Goal: Information Seeking & Learning: Learn about a topic

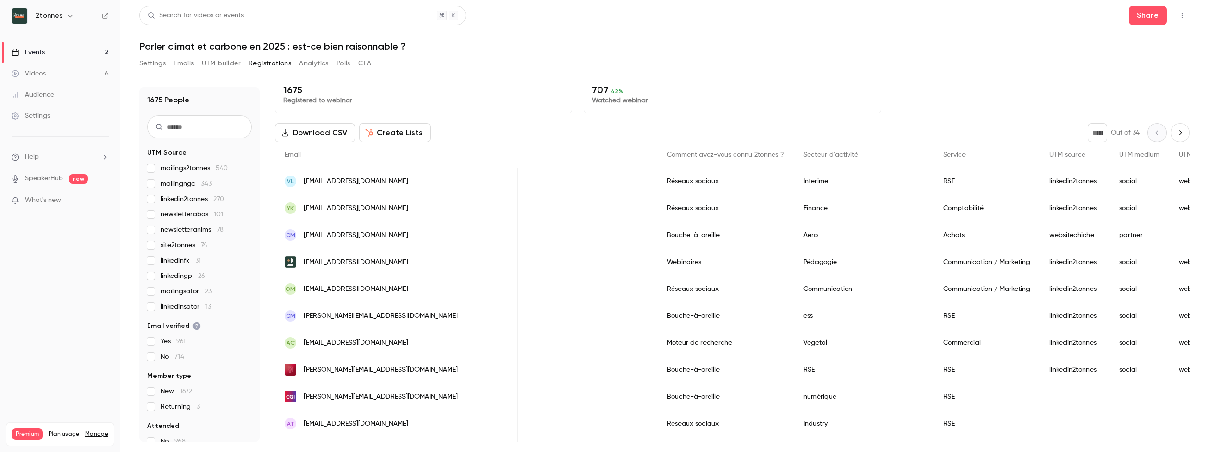
scroll to position [0, 467]
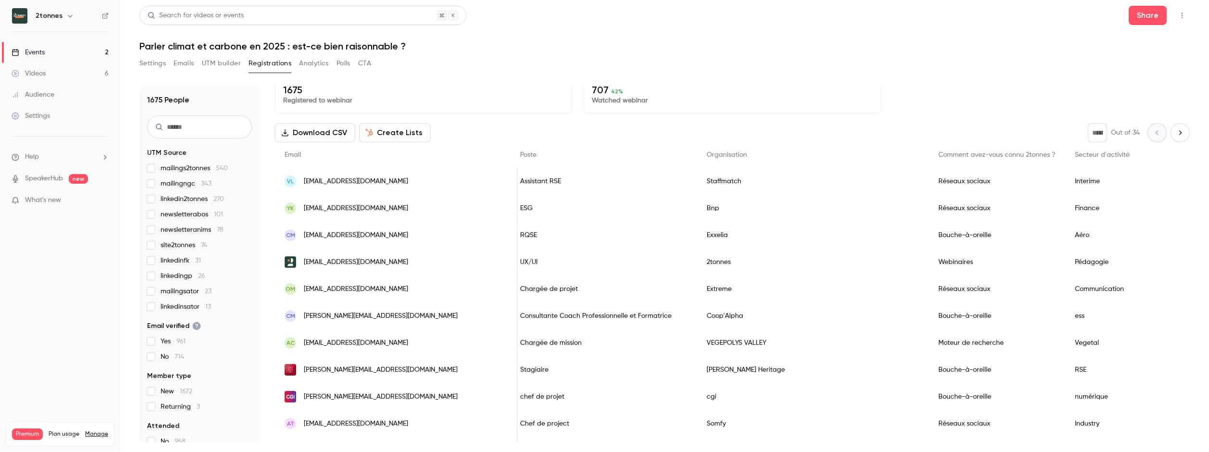
click at [147, 61] on button "Settings" at bounding box center [152, 63] width 26 height 15
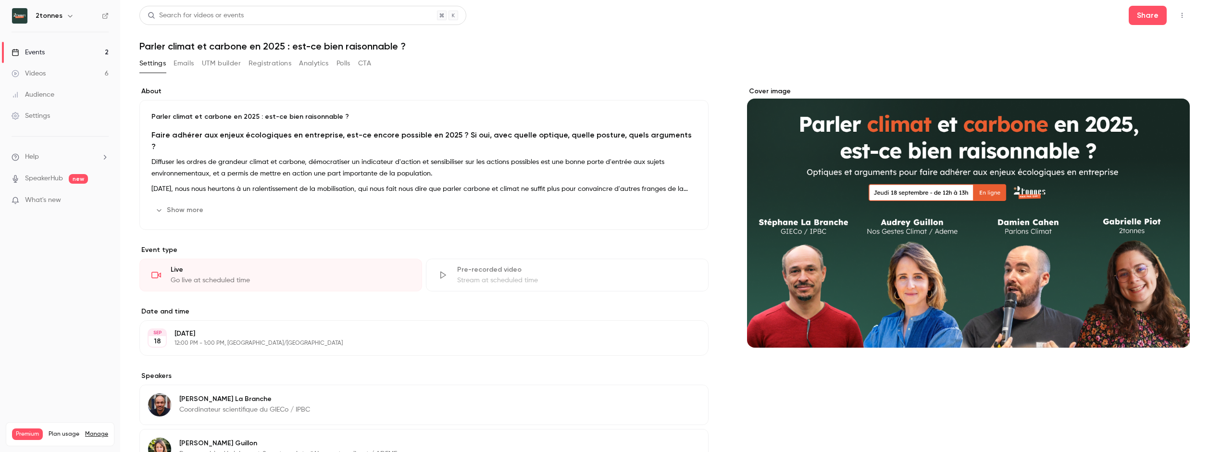
click at [280, 63] on button "Registrations" at bounding box center [269, 63] width 43 height 15
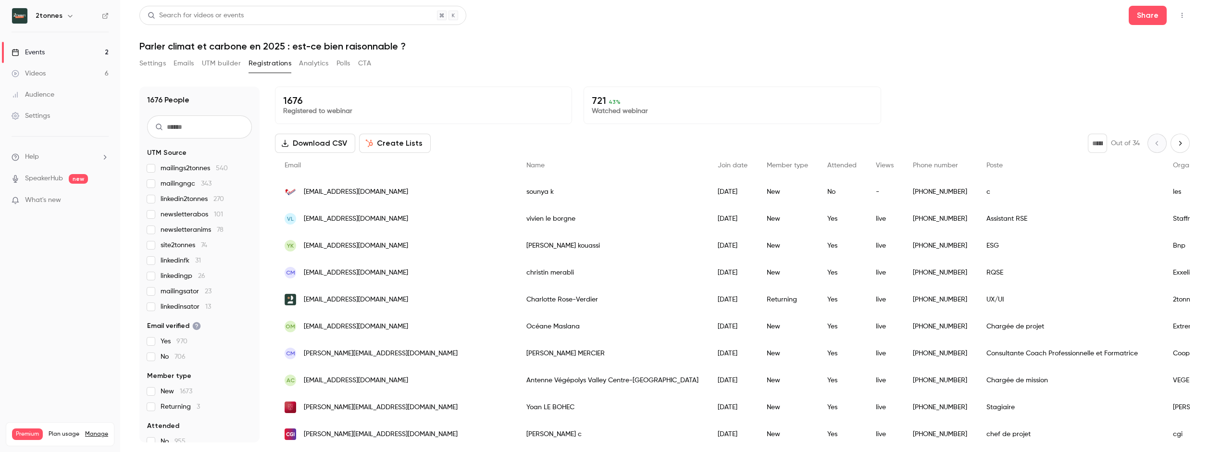
click at [56, 77] on link "Videos 6" at bounding box center [60, 73] width 120 height 21
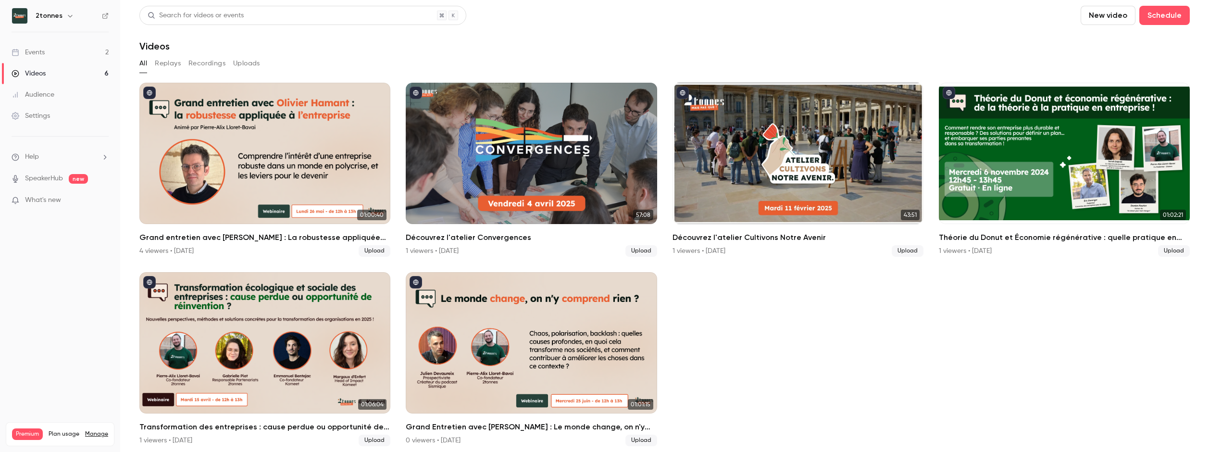
click at [74, 52] on link "Events 2" at bounding box center [60, 52] width 120 height 21
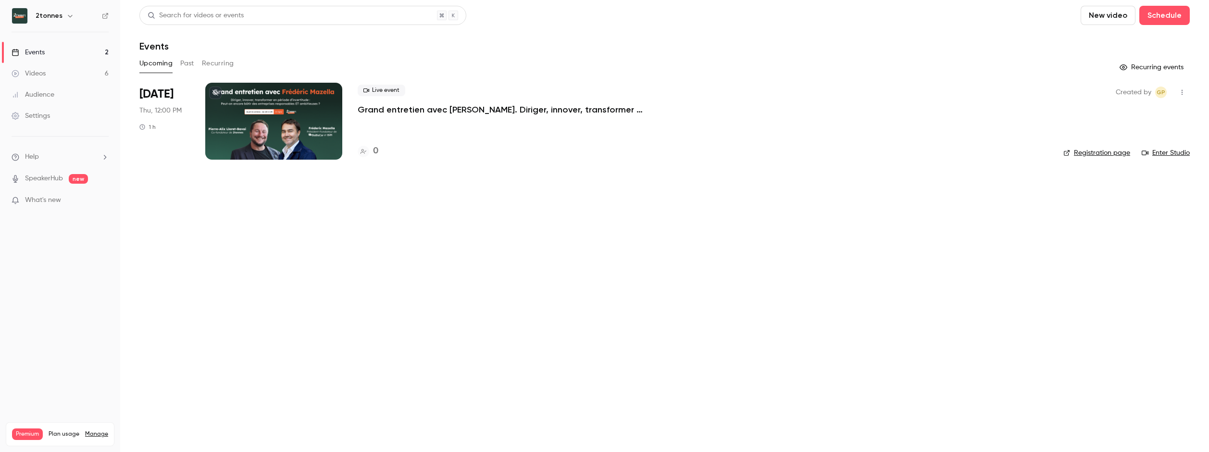
click at [460, 124] on div "Live event Grand entretien avec Frédéric Mazzella. Diriger, innover, transforme…" at bounding box center [703, 121] width 690 height 77
click at [463, 106] on p "Grand entretien avec Frédéric Mazzella. Diriger, innover, transformer en périod…" at bounding box center [502, 110] width 288 height 12
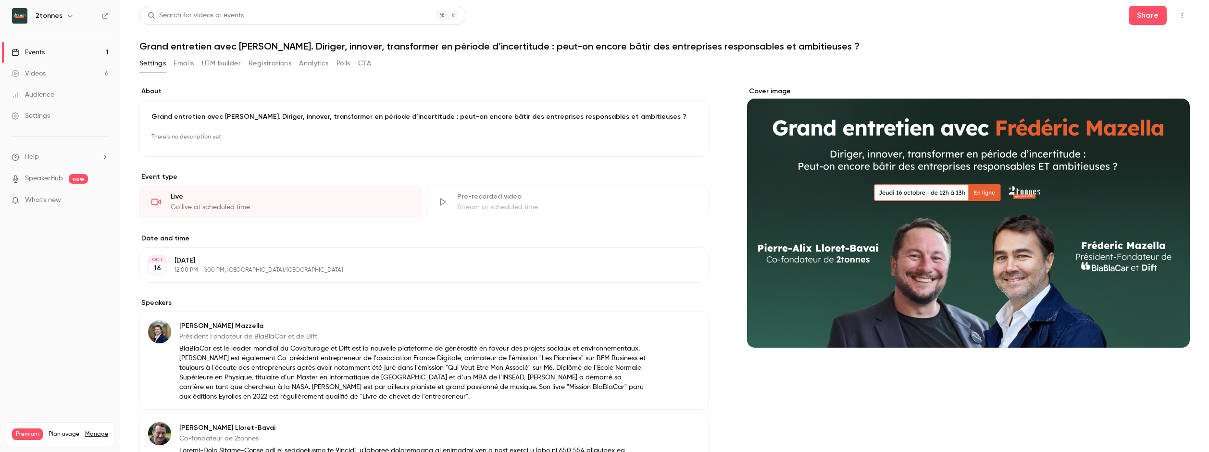
click at [1178, 18] on icon "button" at bounding box center [1182, 15] width 8 height 7
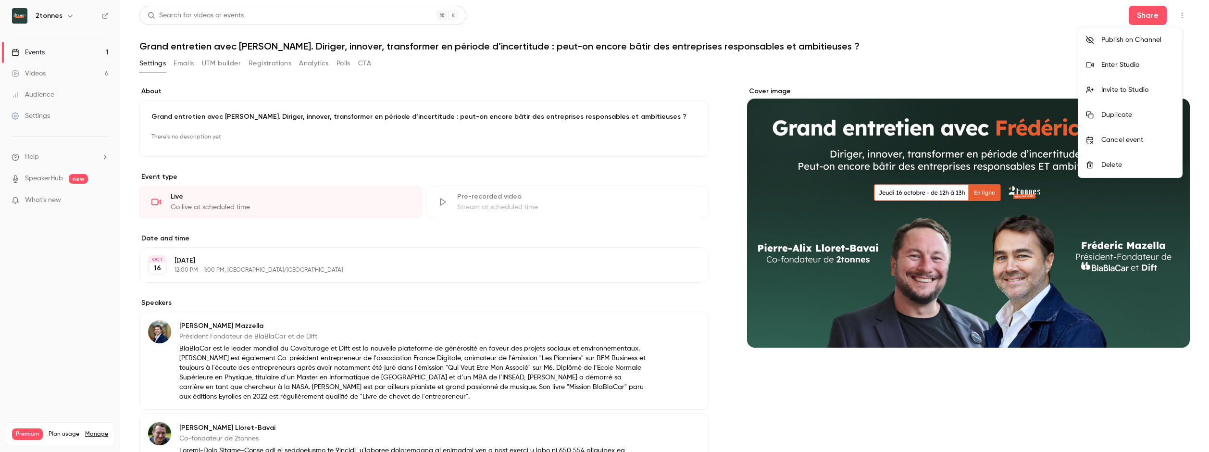
click at [228, 63] on div at bounding box center [604, 226] width 1209 height 452
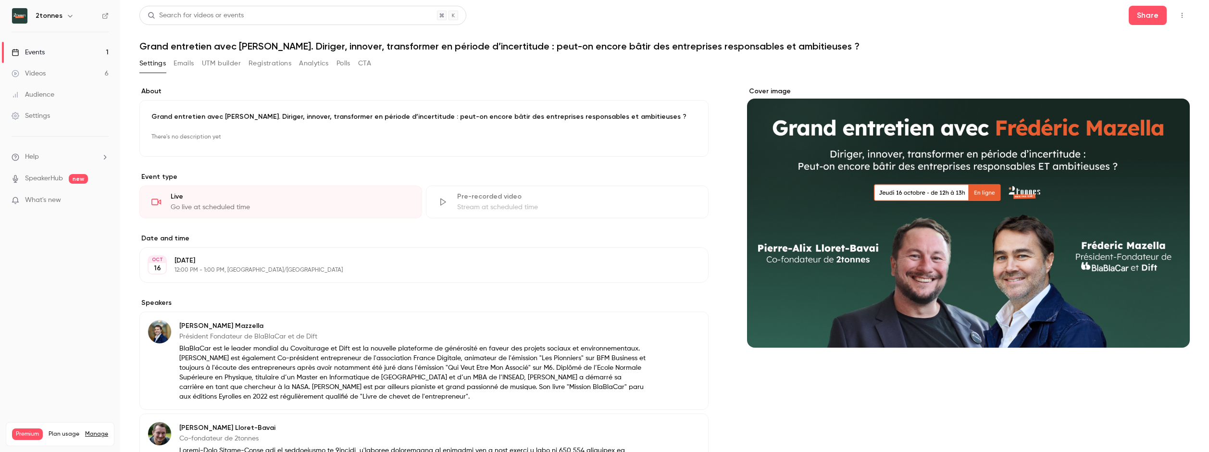
click at [224, 64] on button "UTM builder" at bounding box center [221, 63] width 39 height 15
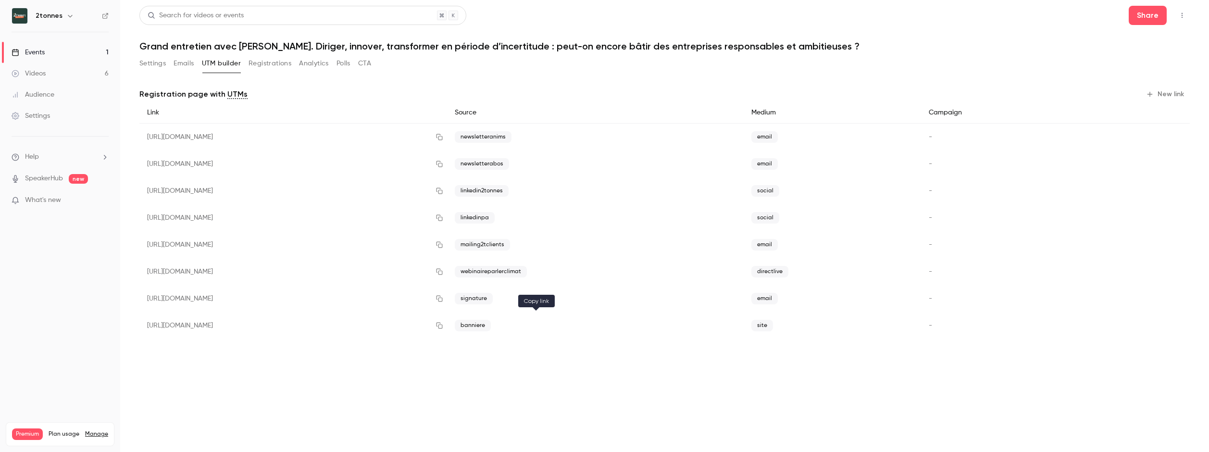
click at [443, 327] on icon "button" at bounding box center [439, 325] width 8 height 7
click at [97, 47] on link "Events 1" at bounding box center [60, 52] width 120 height 21
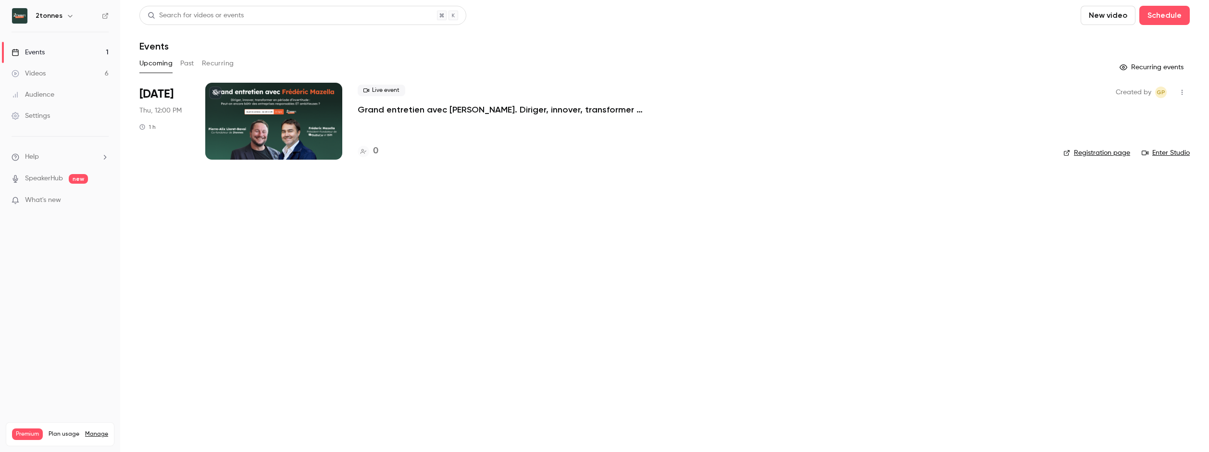
click at [425, 113] on p "Grand entretien avec Frédéric Mazzella. Diriger, innover, transformer en périod…" at bounding box center [502, 110] width 288 height 12
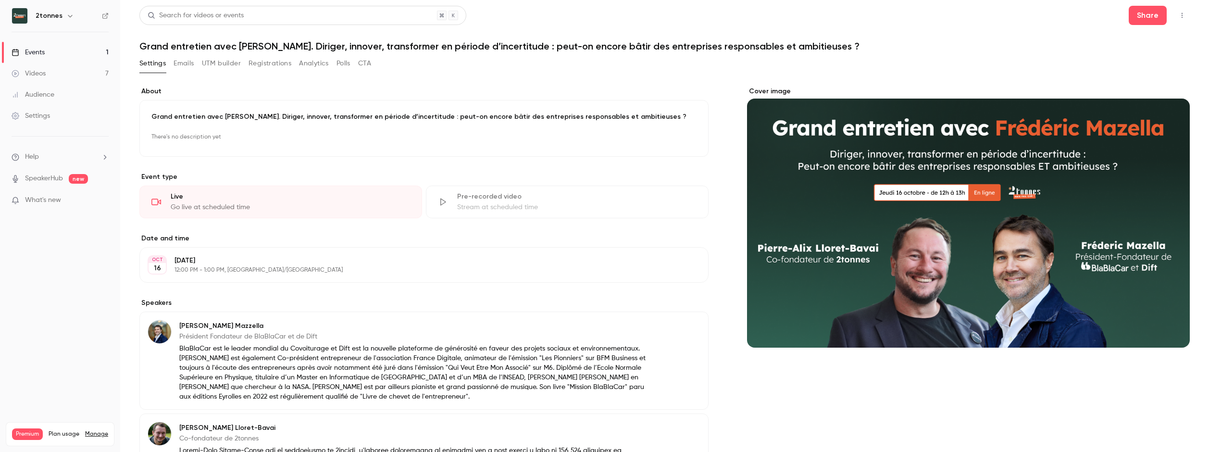
click at [299, 63] on button "Analytics" at bounding box center [314, 63] width 30 height 15
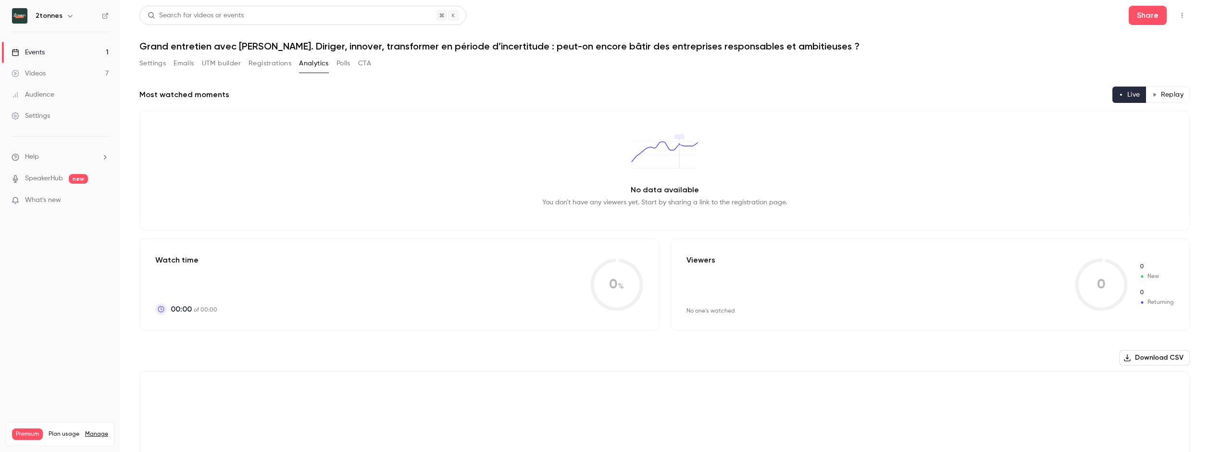
click at [276, 61] on button "Registrations" at bounding box center [269, 63] width 43 height 15
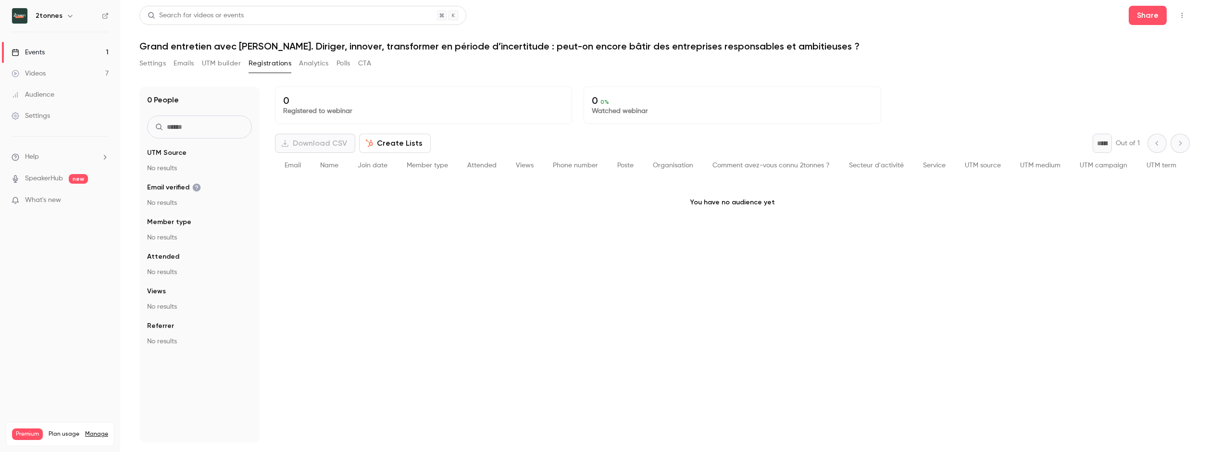
click at [52, 60] on link "Events 1" at bounding box center [60, 52] width 120 height 21
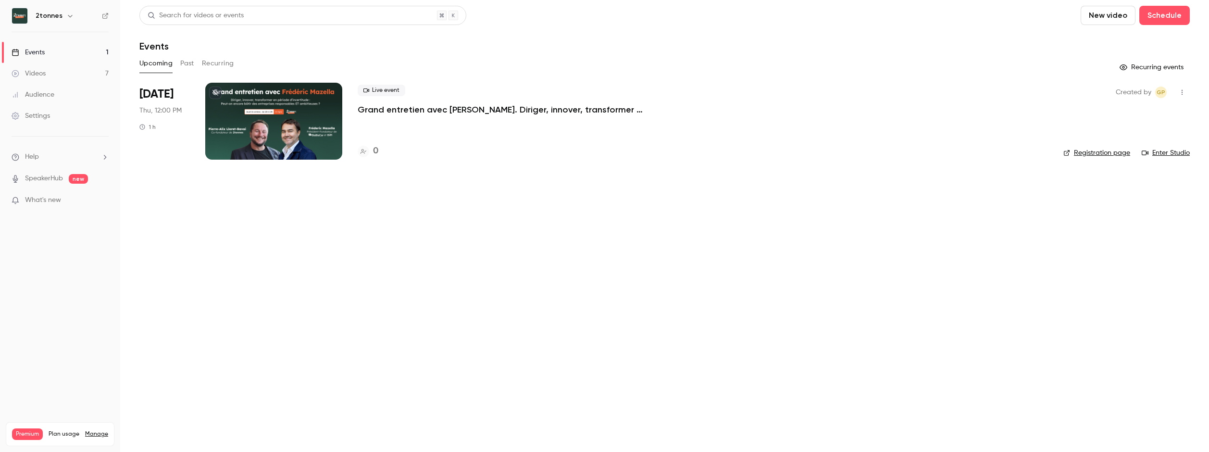
click at [54, 55] on link "Events 1" at bounding box center [60, 52] width 120 height 21
click at [176, 64] on div "Upcoming Past Recurring" at bounding box center [664, 63] width 1050 height 15
click at [189, 66] on button "Past" at bounding box center [187, 63] width 14 height 15
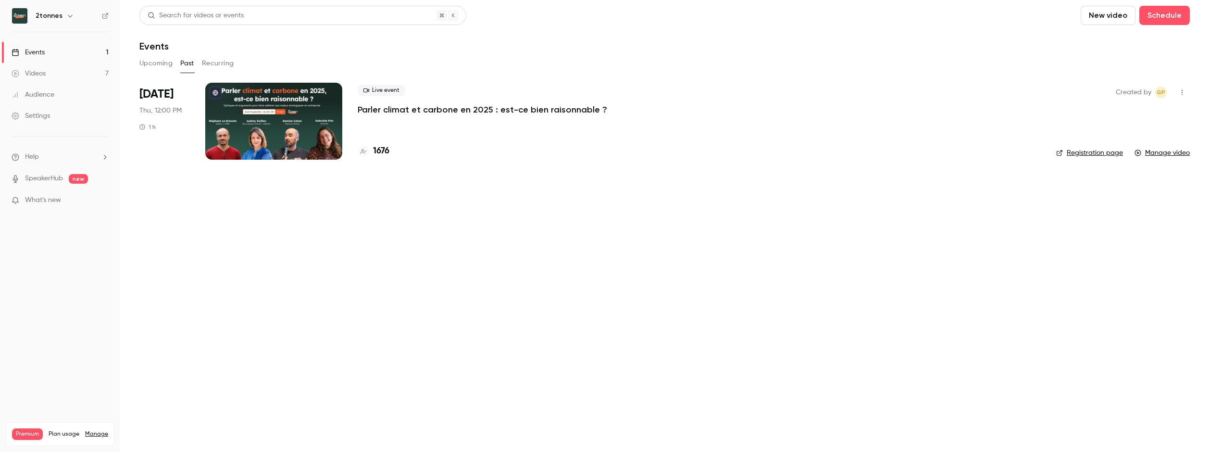
click at [321, 109] on div at bounding box center [273, 121] width 137 height 77
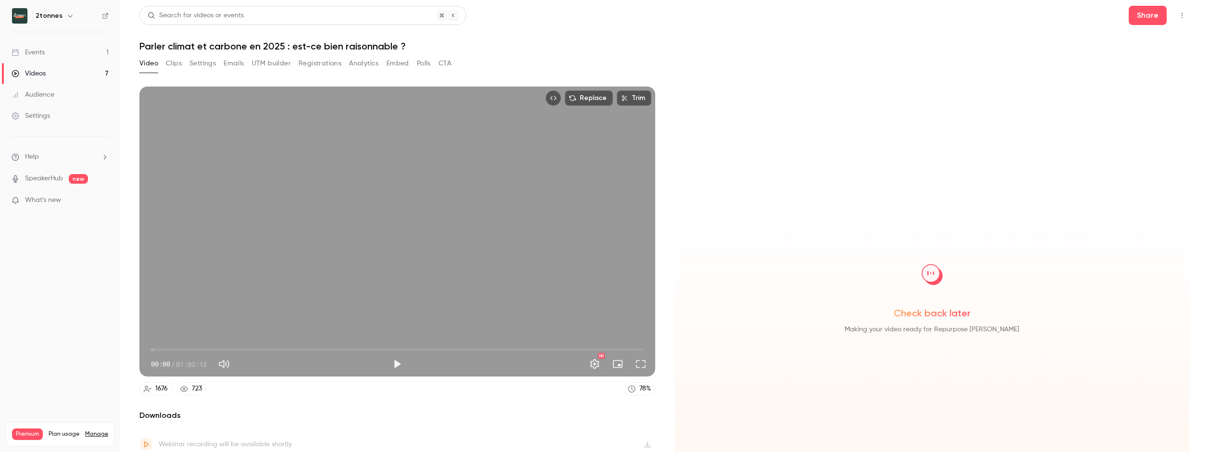
click at [331, 62] on button "Registrations" at bounding box center [319, 63] width 43 height 15
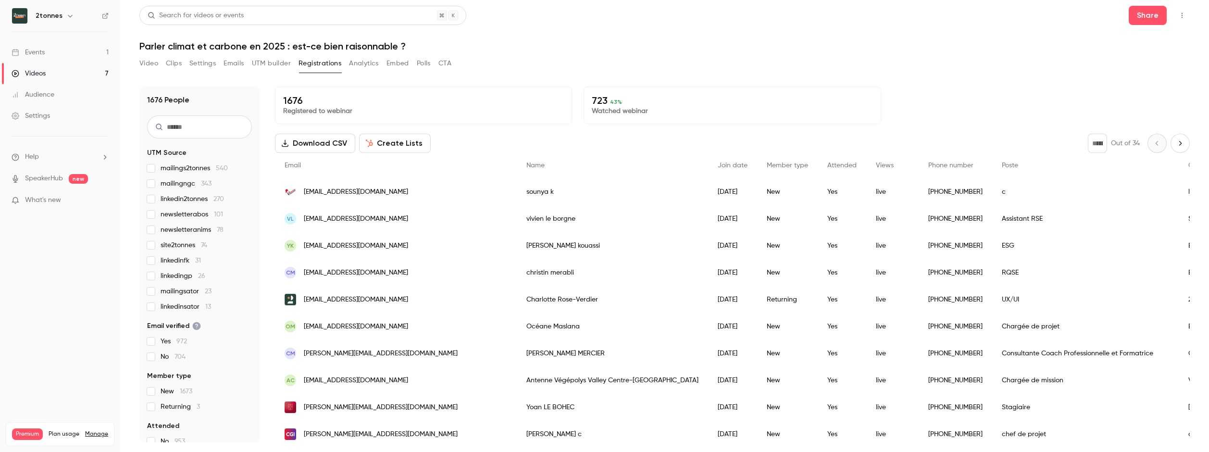
click at [1182, 13] on icon "Top Bar Actions" at bounding box center [1181, 15] width 1 height 5
click at [1182, 13] on div at bounding box center [604, 226] width 1209 height 452
click at [89, 48] on link "Events 1" at bounding box center [60, 52] width 120 height 21
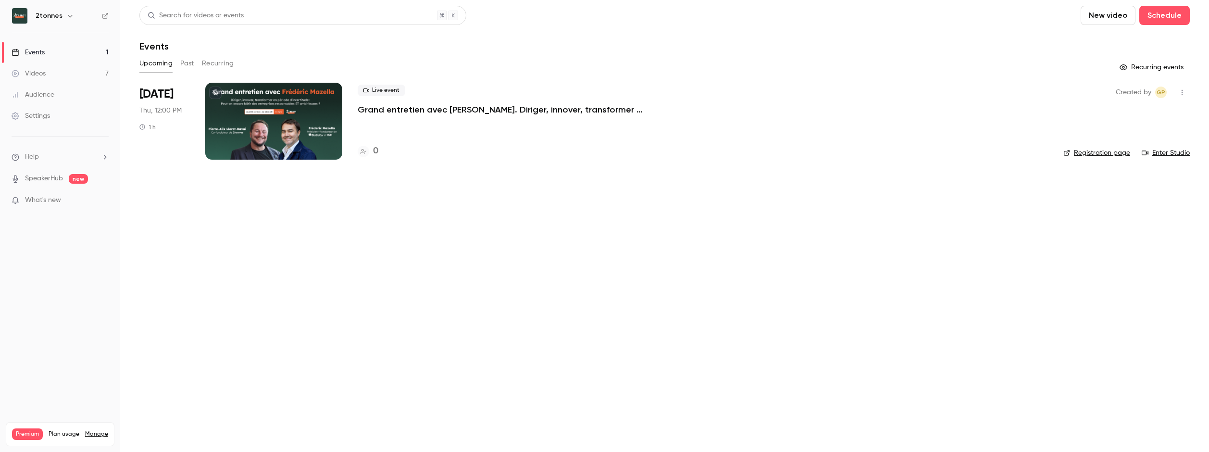
click at [194, 64] on div "Upcoming Past Recurring" at bounding box center [664, 63] width 1050 height 15
click at [189, 62] on button "Past" at bounding box center [187, 63] width 14 height 15
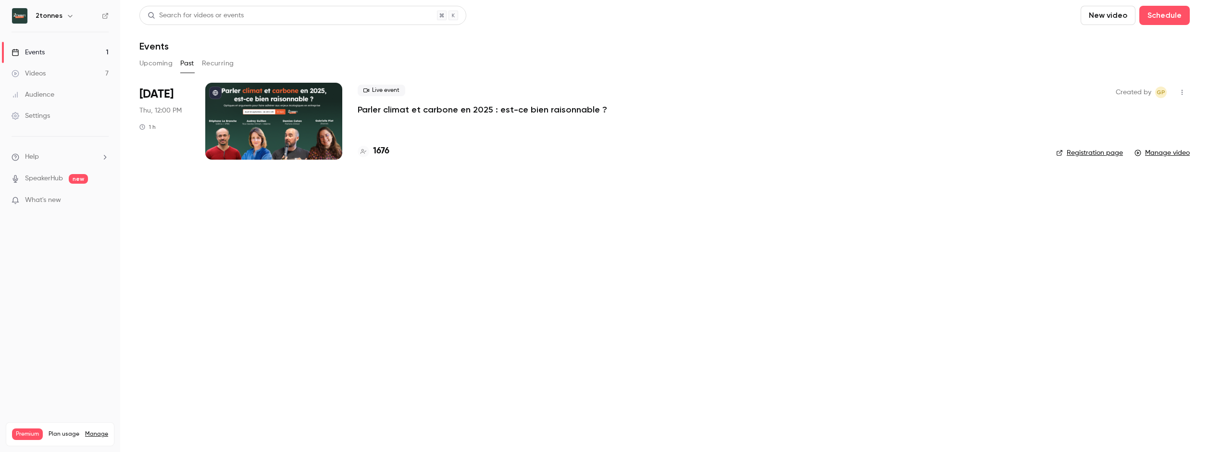
click at [413, 111] on p "Parler climat et carbone en 2025 : est-ce bien raisonnable ?" at bounding box center [482, 110] width 249 height 12
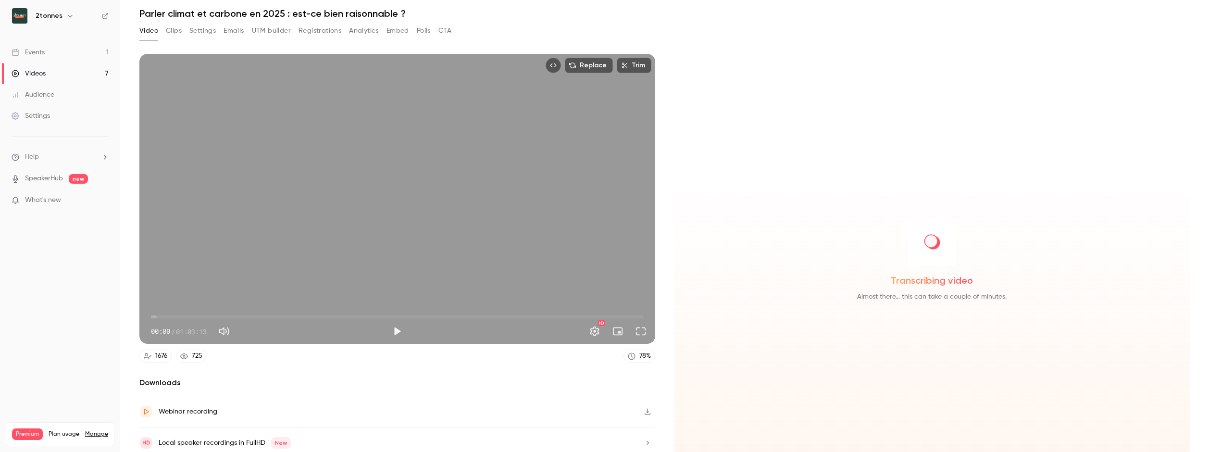
scroll to position [68, 0]
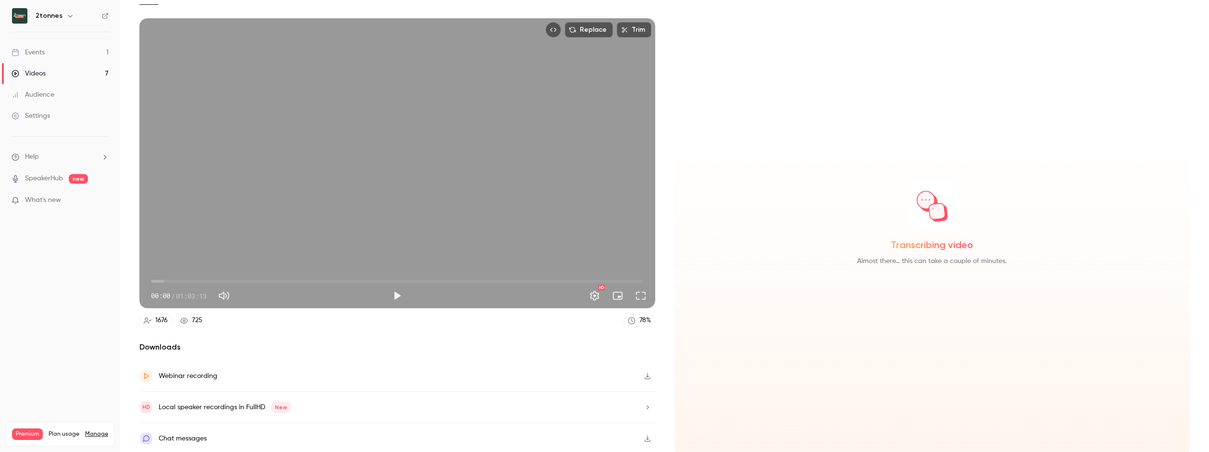
click at [645, 404] on icon "button" at bounding box center [647, 407] width 8 height 7
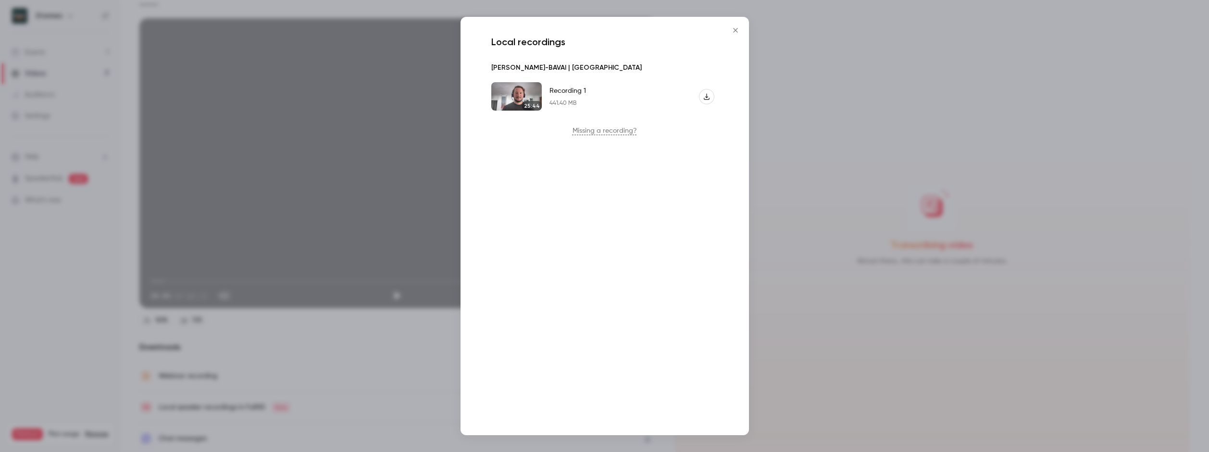
click at [801, 215] on div at bounding box center [604, 226] width 1209 height 452
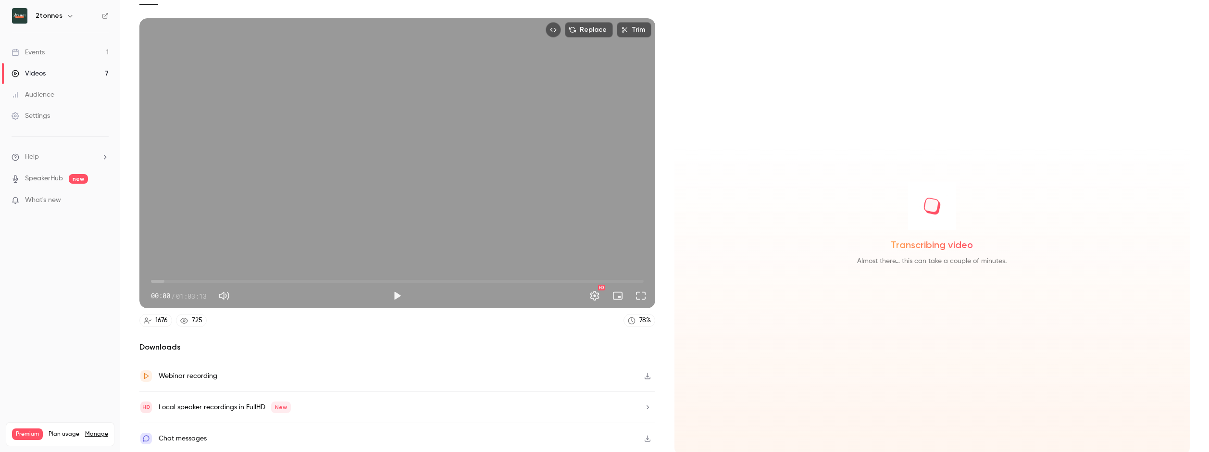
click at [643, 404] on icon "button" at bounding box center [647, 407] width 8 height 7
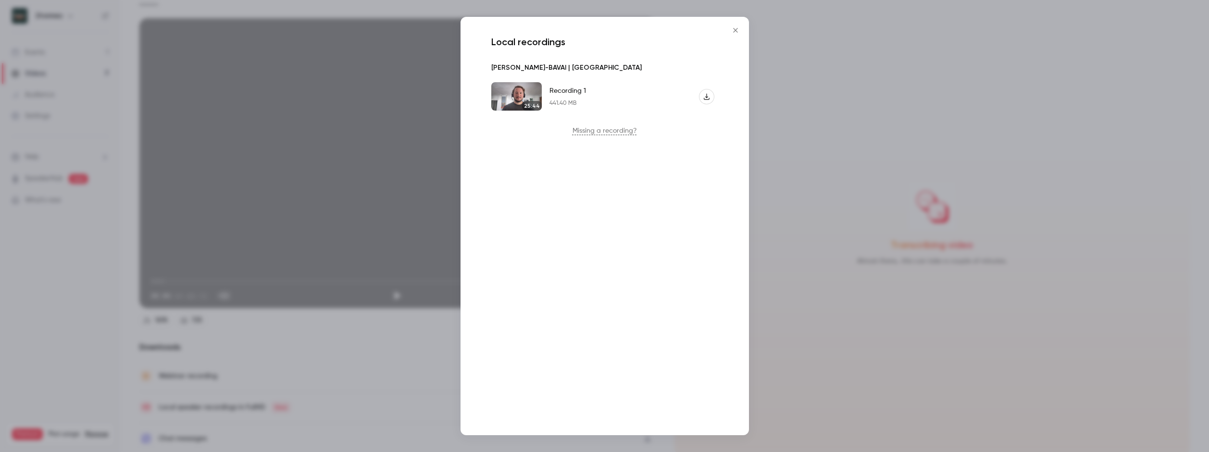
click at [813, 218] on div at bounding box center [604, 226] width 1209 height 452
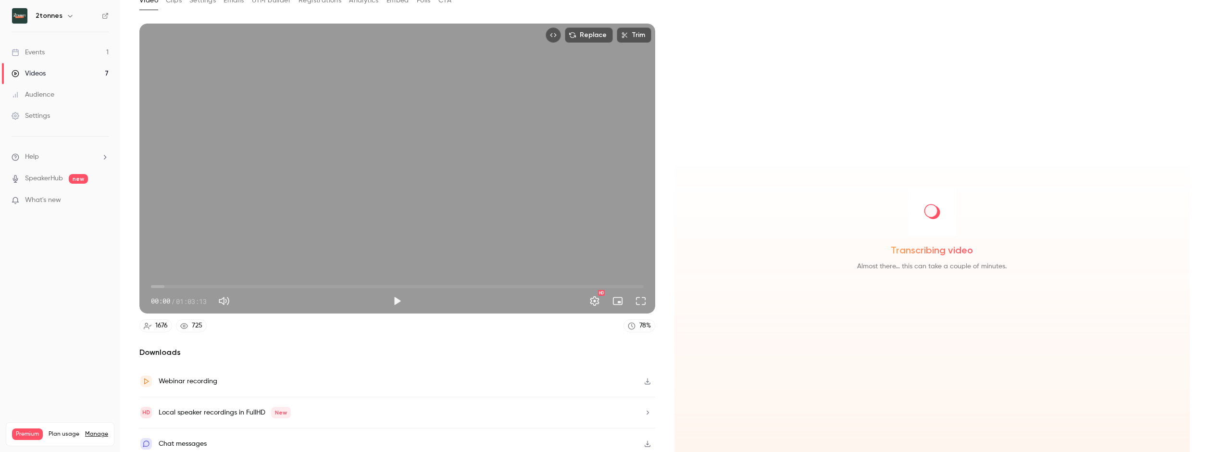
scroll to position [68, 0]
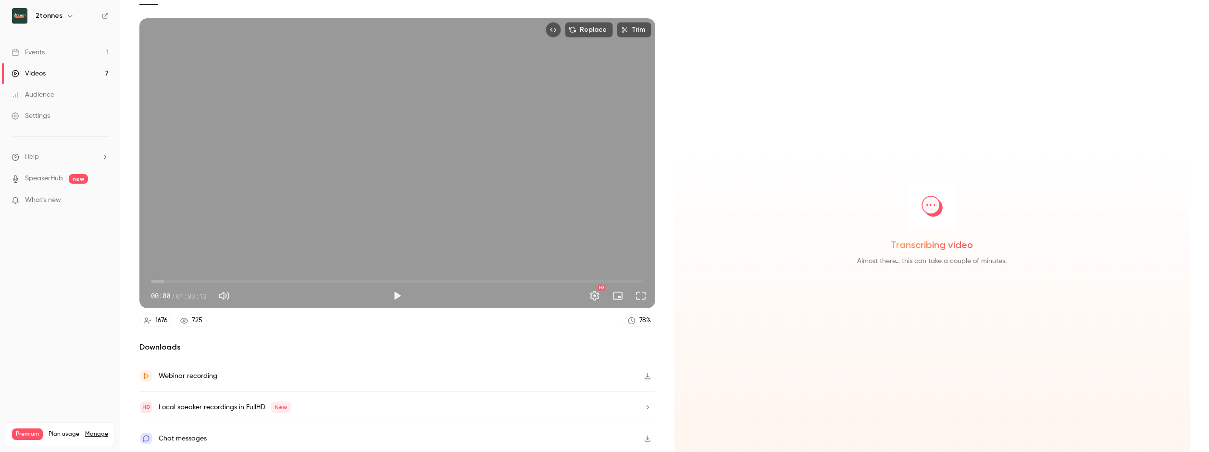
click at [640, 406] on button "button" at bounding box center [647, 406] width 15 height 15
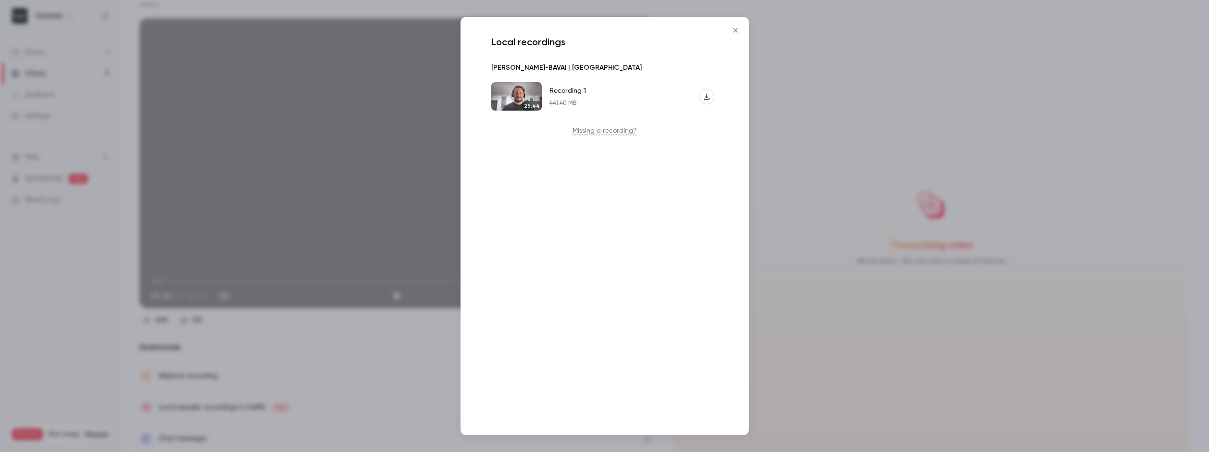
click at [828, 344] on div at bounding box center [604, 226] width 1209 height 452
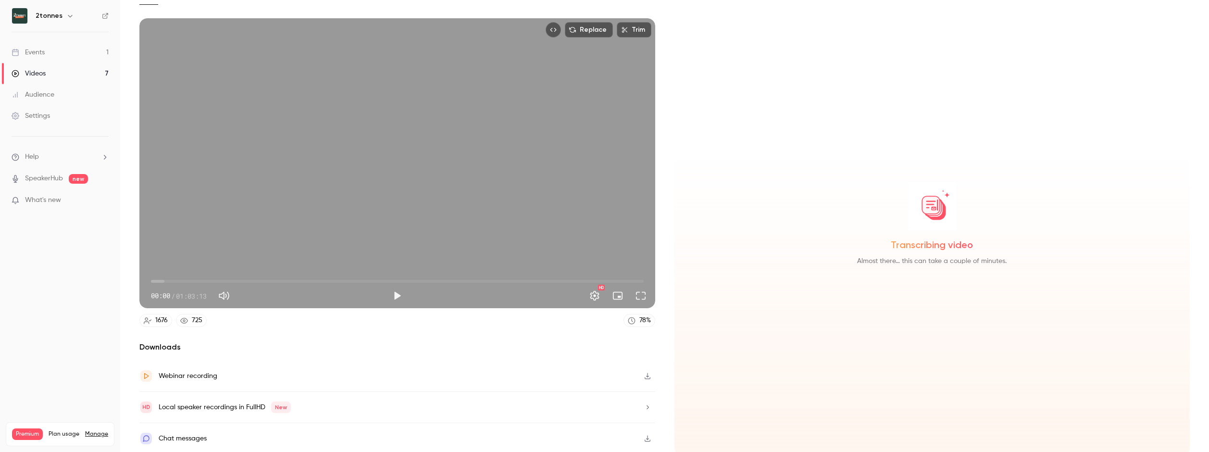
click at [646, 437] on icon "button" at bounding box center [647, 438] width 6 height 6
click at [492, 405] on div "Local speaker recordings in FullHD New" at bounding box center [397, 407] width 516 height 31
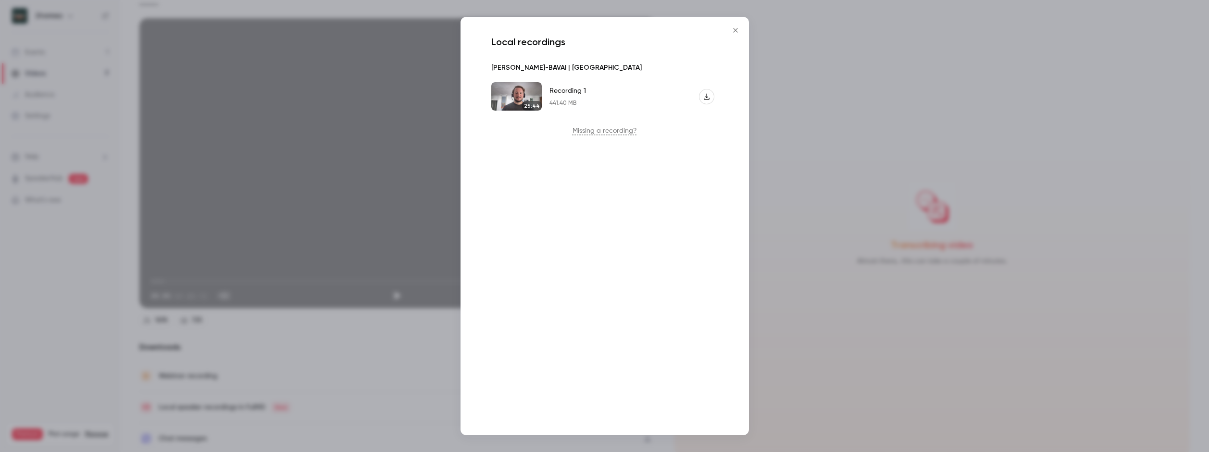
click at [832, 350] on div at bounding box center [604, 226] width 1209 height 452
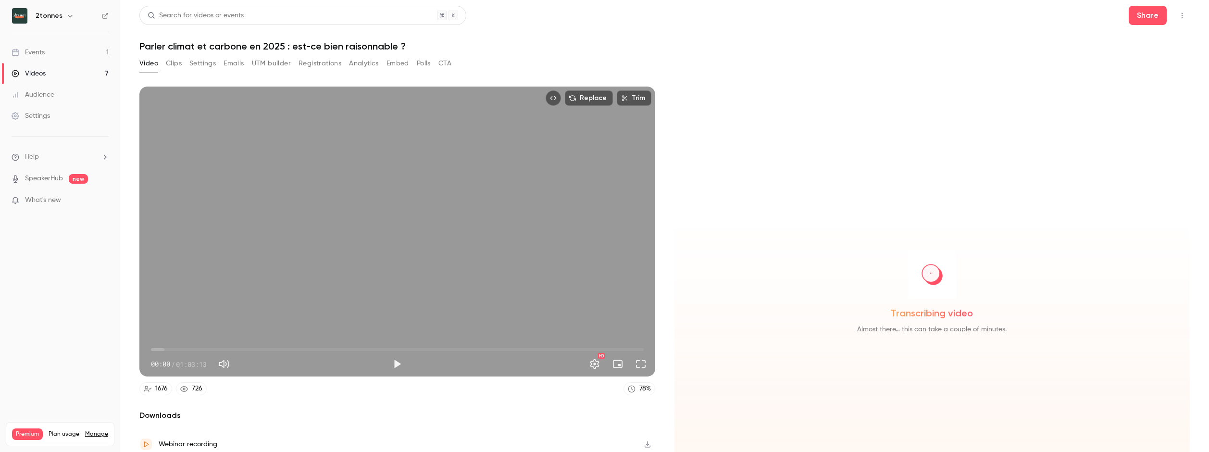
scroll to position [2, 0]
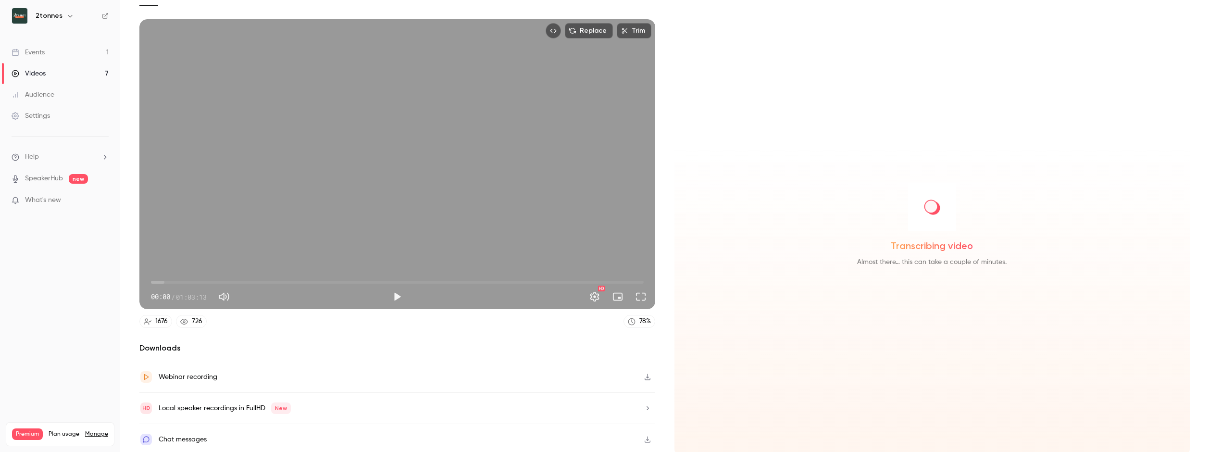
scroll to position [68, 0]
click at [186, 318] on icon at bounding box center [184, 321] width 8 height 6
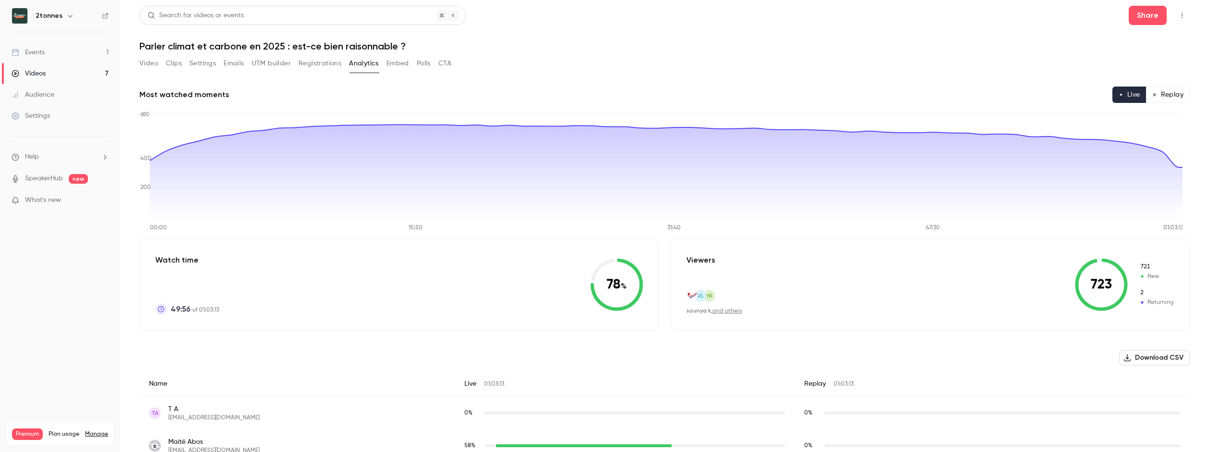
click at [141, 65] on button "Video" at bounding box center [148, 63] width 19 height 15
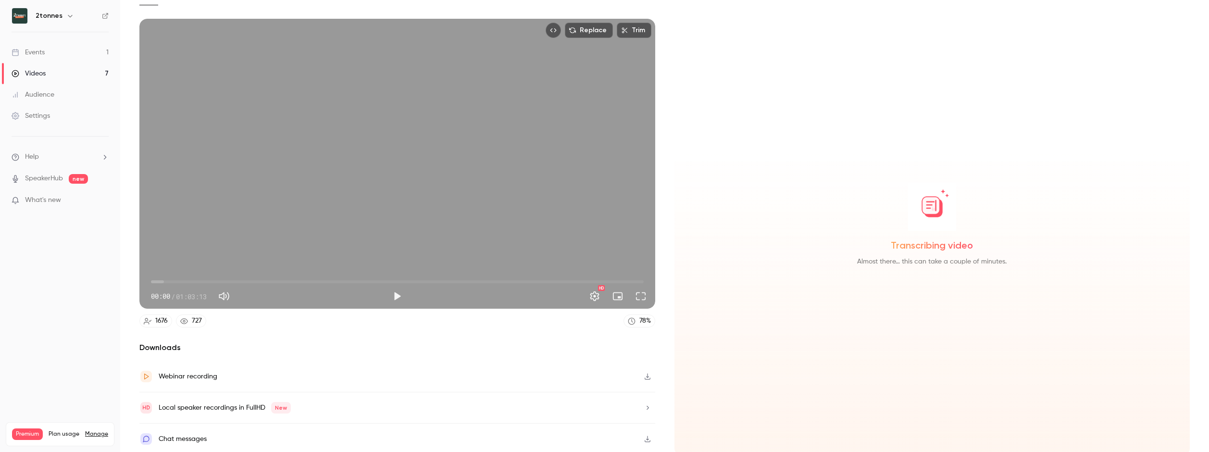
scroll to position [68, 0]
click at [631, 404] on div "Local speaker recordings in FullHD New" at bounding box center [397, 407] width 516 height 31
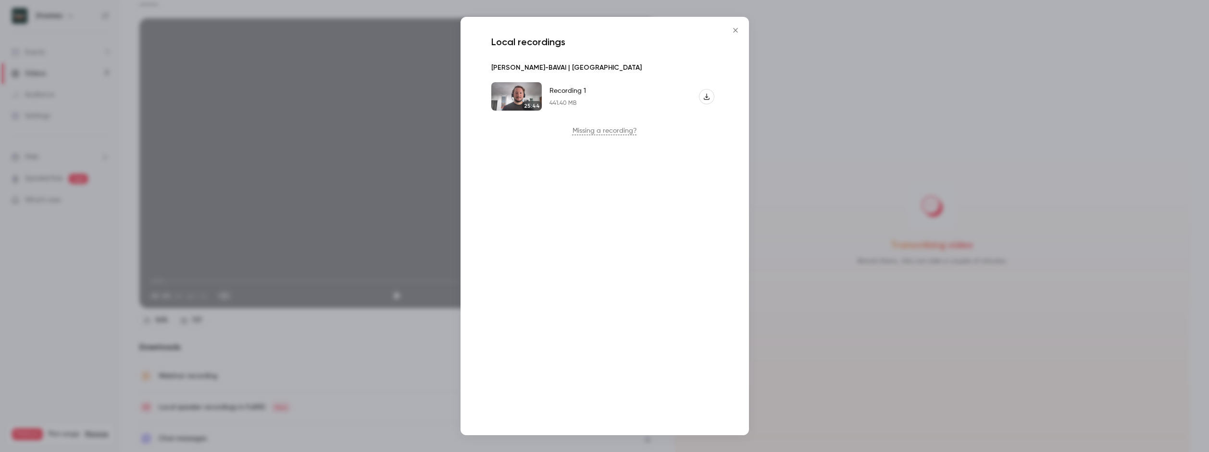
click at [801, 321] on div at bounding box center [604, 226] width 1209 height 452
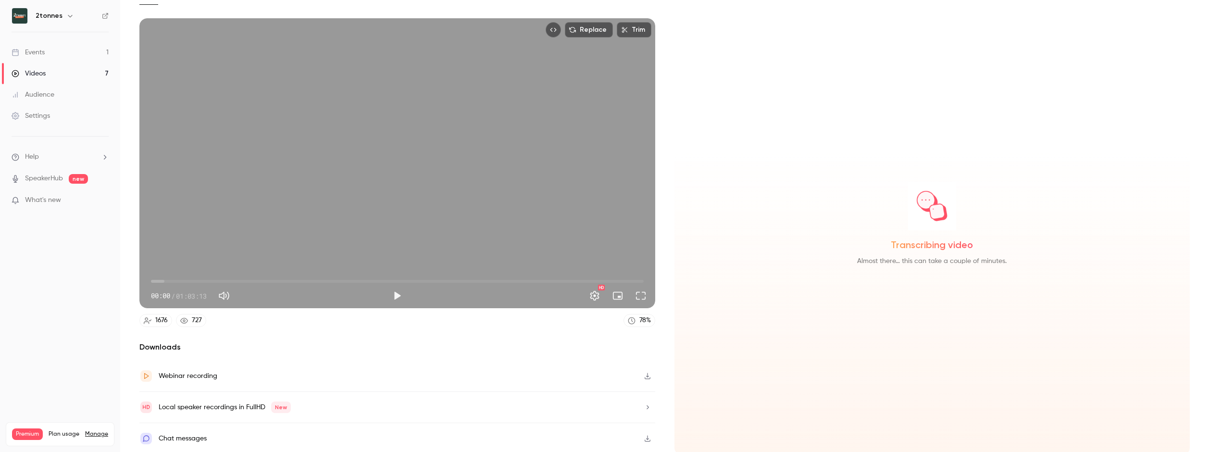
click at [442, 429] on div "Chat messages" at bounding box center [397, 438] width 516 height 31
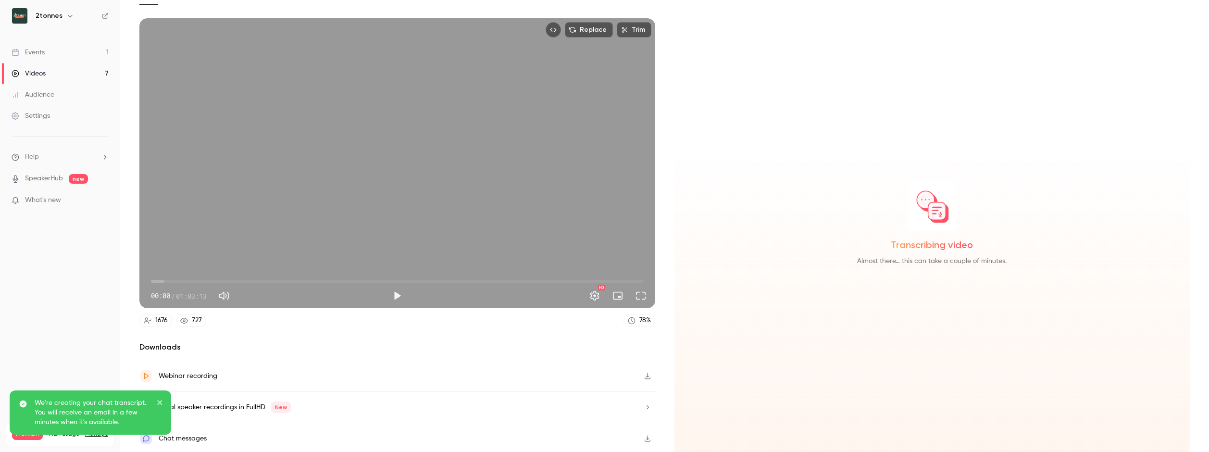
click at [160, 402] on icon "close" at bounding box center [159, 402] width 5 height 5
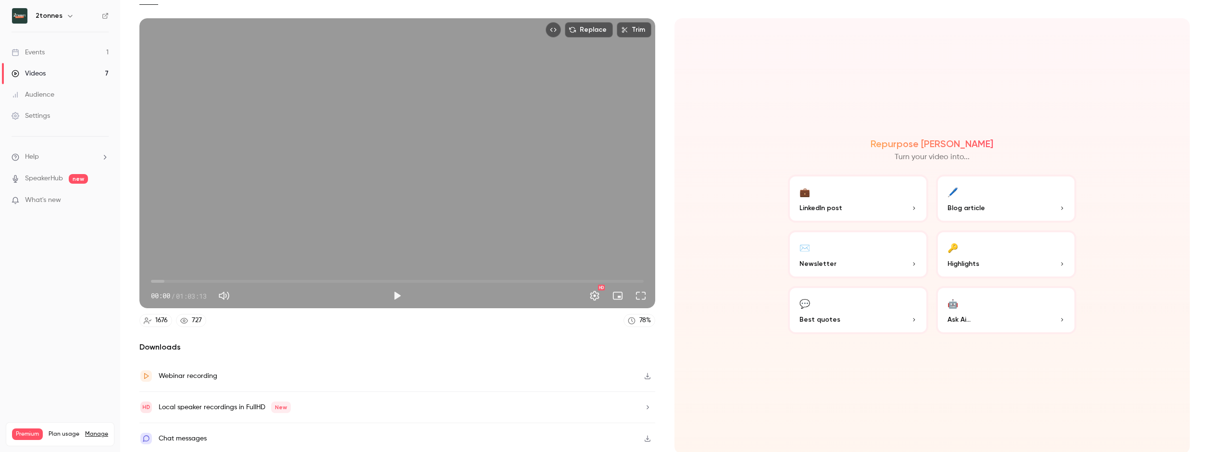
click at [620, 413] on div "Local speaker recordings in FullHD New" at bounding box center [397, 407] width 516 height 31
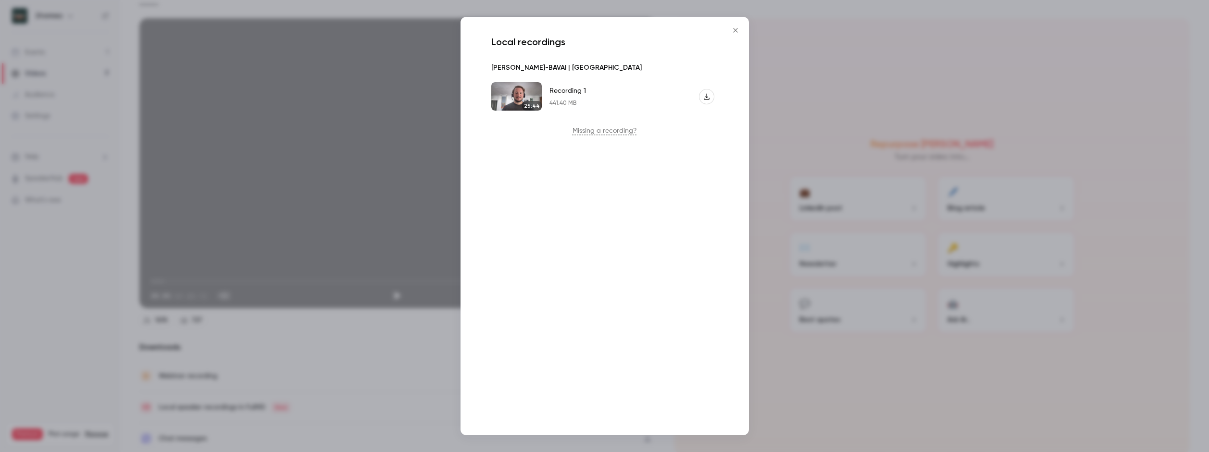
click at [648, 327] on div "Local recordings [PERSON_NAME]-BAVAI | 2tonnes 25:44 Recording 1 441.40 MB Miss…" at bounding box center [604, 226] width 288 height 418
click at [436, 357] on div at bounding box center [604, 226] width 1209 height 452
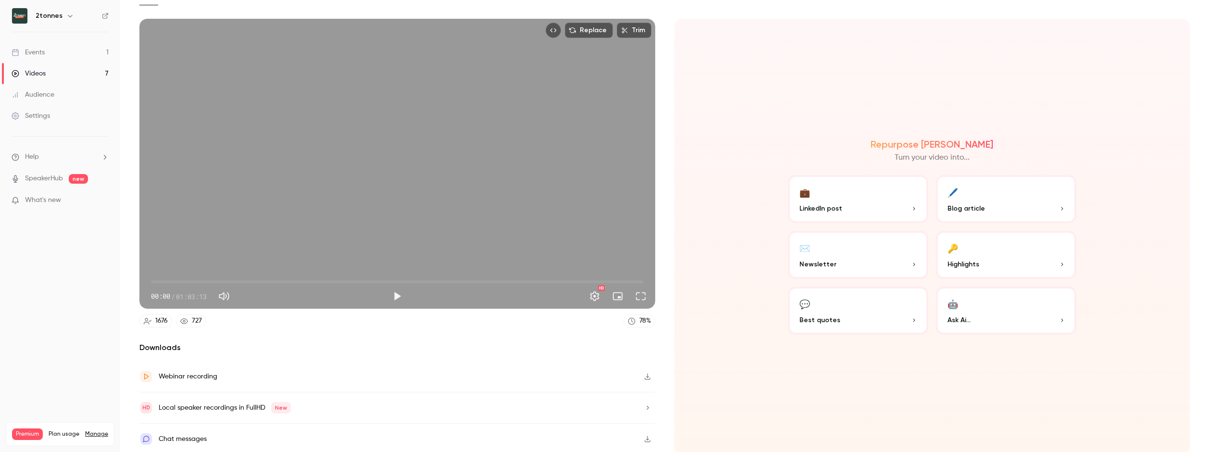
scroll to position [68, 0]
click at [321, 396] on div "Local speaker recordings in FullHD New" at bounding box center [397, 407] width 516 height 31
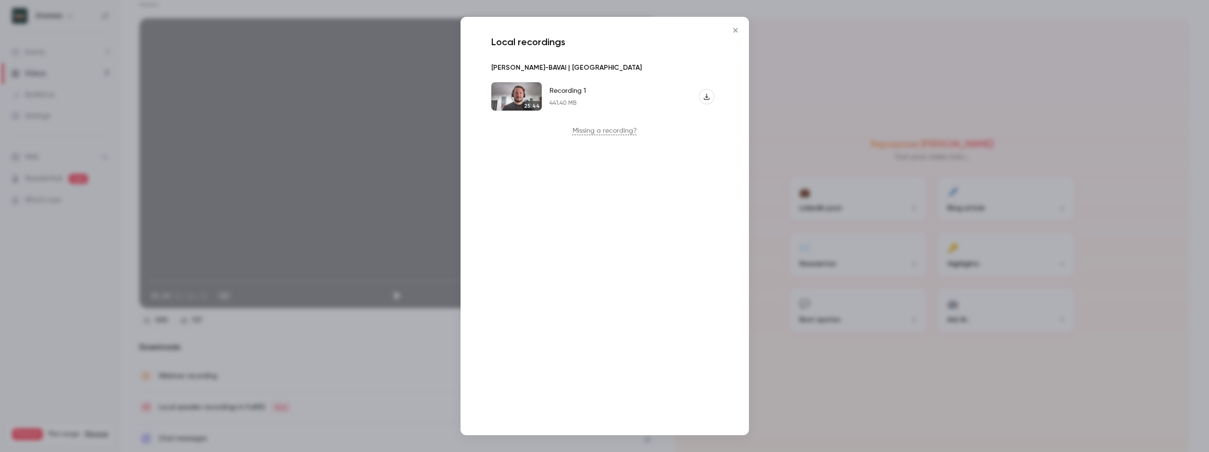
click at [293, 371] on div at bounding box center [604, 226] width 1209 height 452
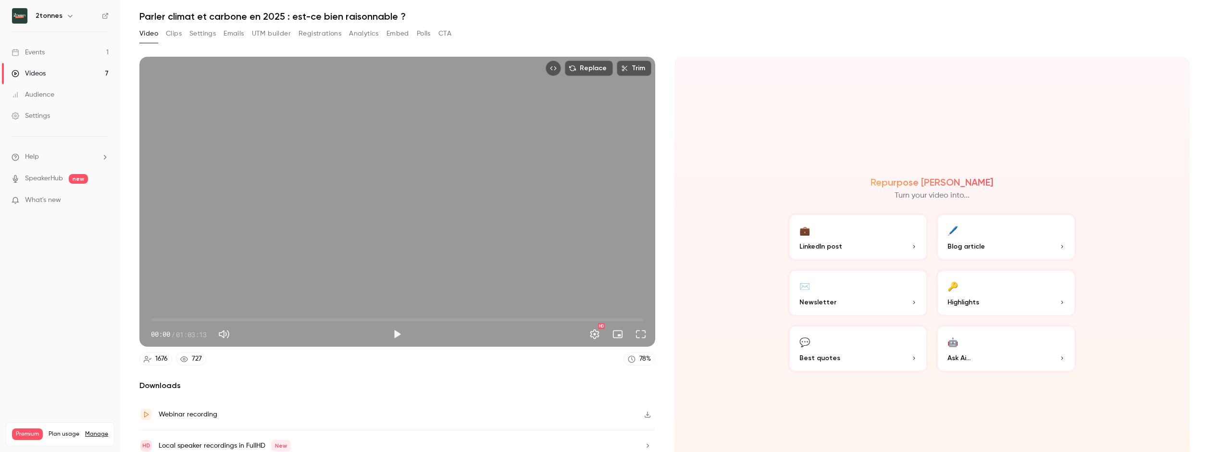
scroll to position [68, 0]
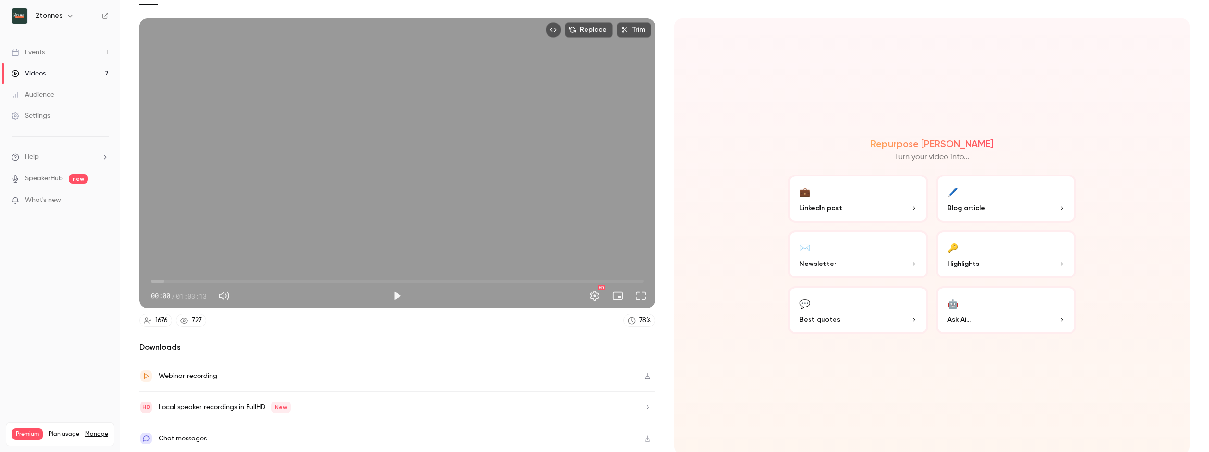
click at [330, 409] on div "Local speaker recordings in FullHD New" at bounding box center [397, 407] width 516 height 31
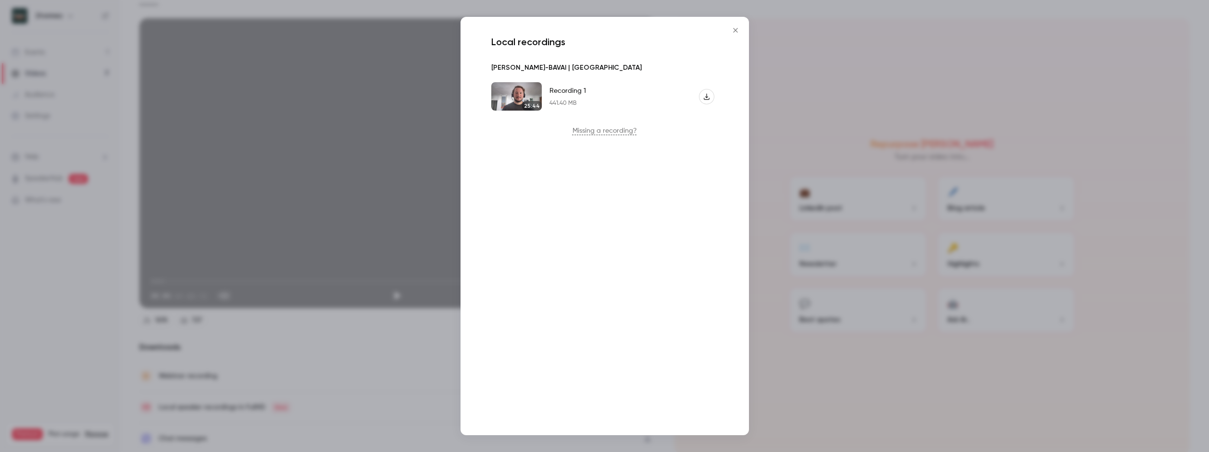
click at [734, 34] on button "Close" at bounding box center [735, 30] width 19 height 19
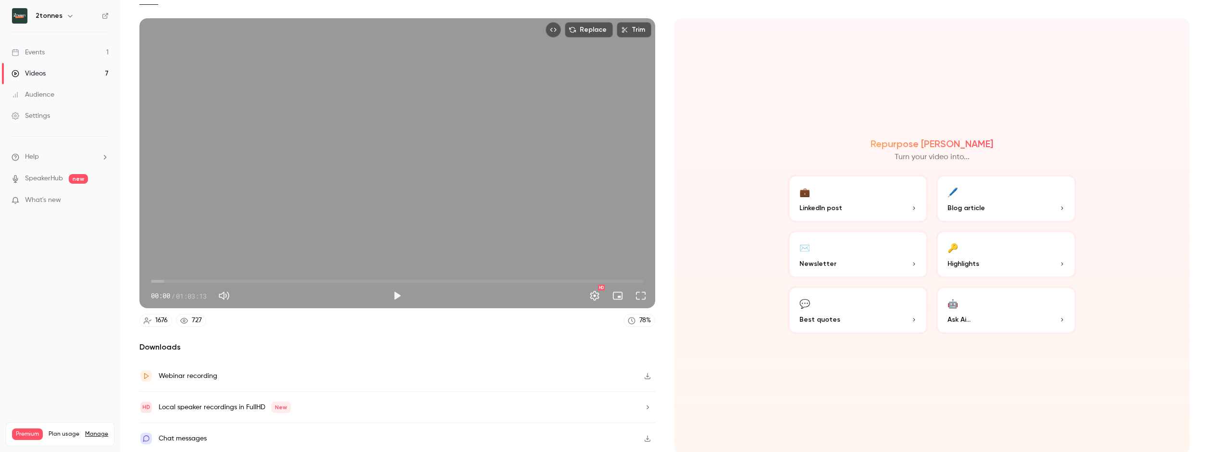
click at [49, 83] on link "Videos 7" at bounding box center [60, 73] width 120 height 21
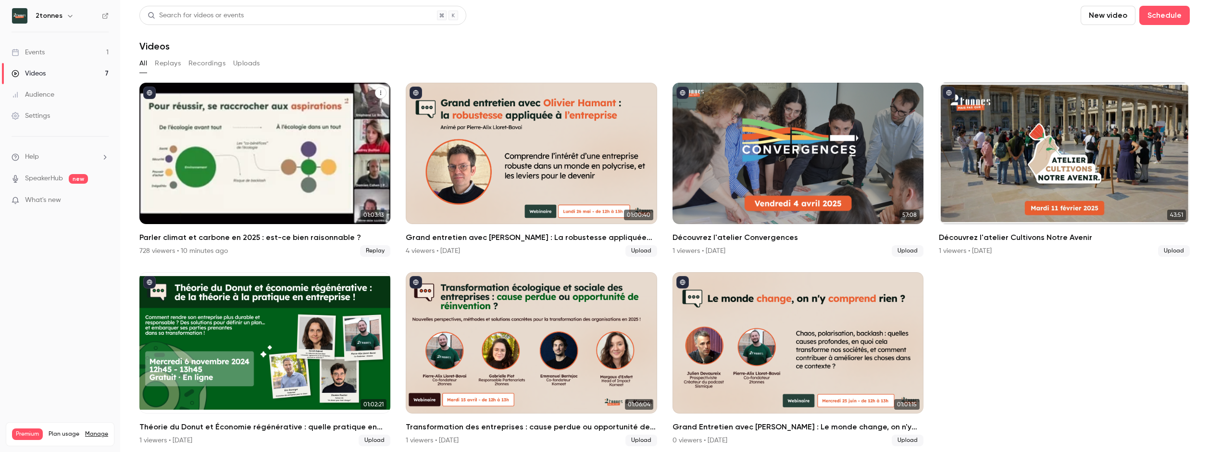
click at [265, 170] on div "Parler climat et carbone en 2025 : est-ce bien raisonnable ?" at bounding box center [264, 153] width 251 height 141
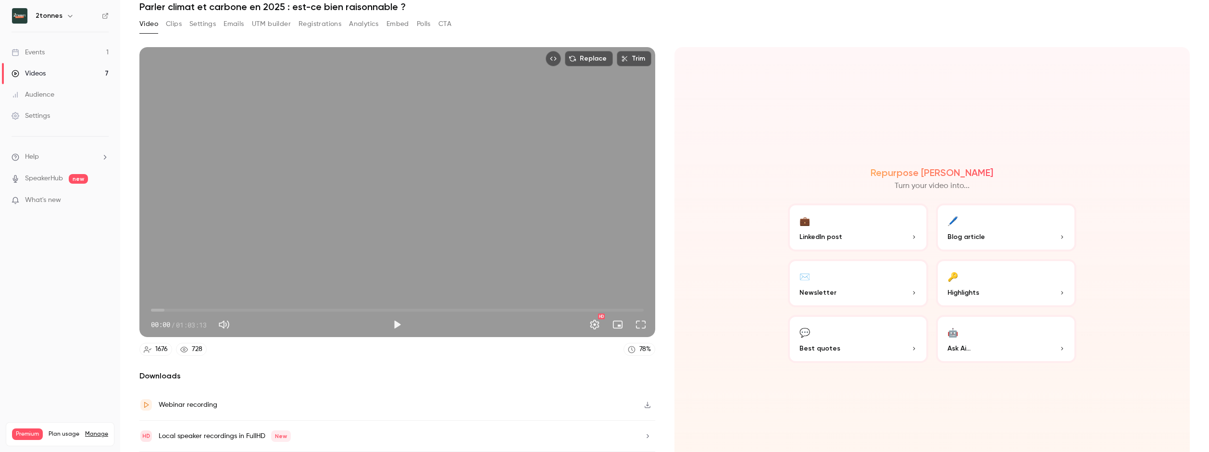
scroll to position [68, 0]
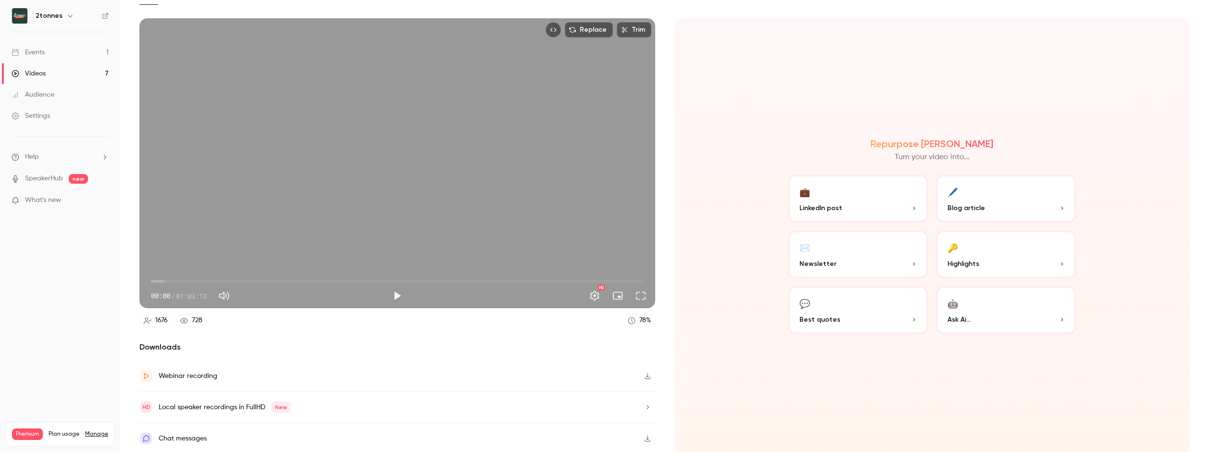
click at [219, 406] on div "Local speaker recordings in FullHD New" at bounding box center [225, 407] width 132 height 12
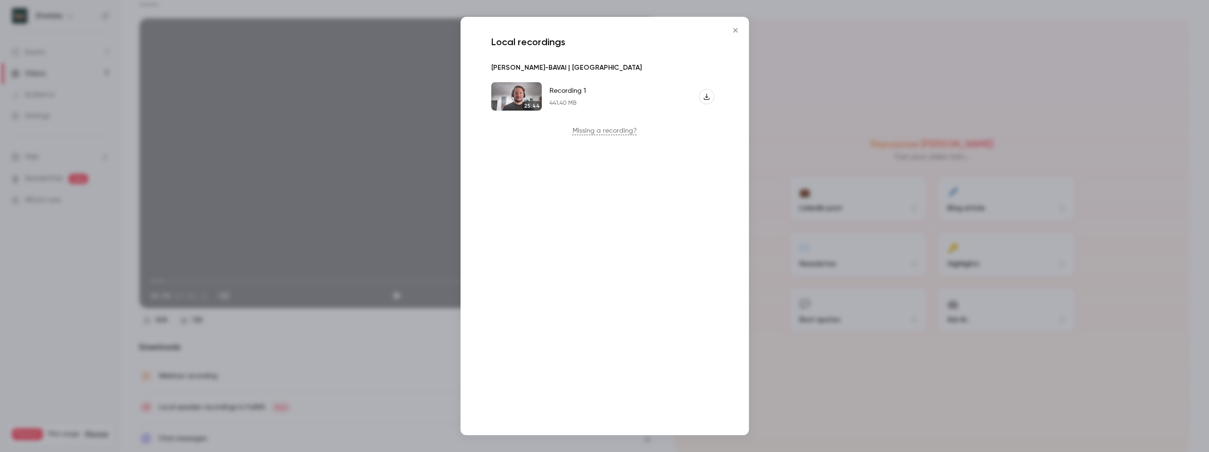
click at [443, 344] on div at bounding box center [604, 226] width 1209 height 452
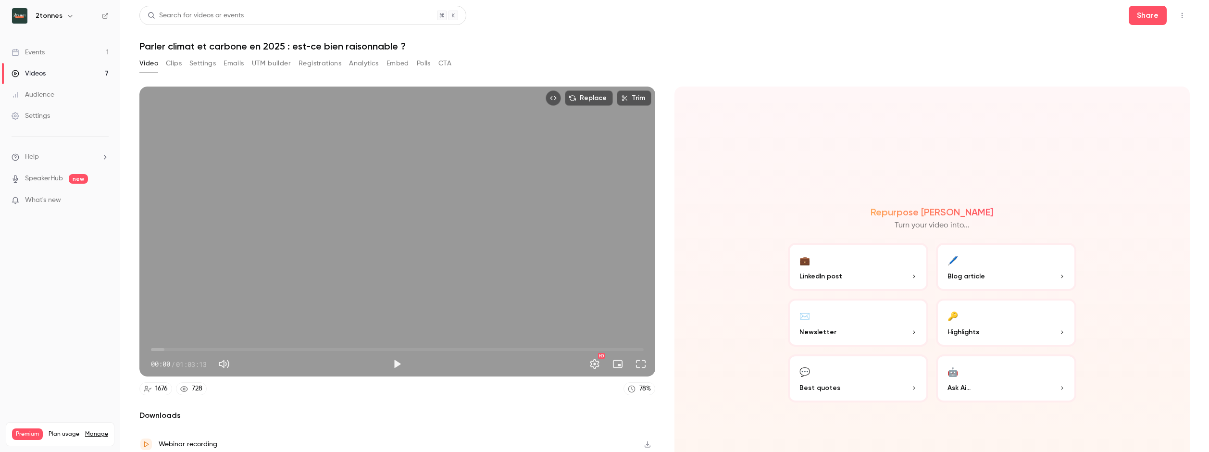
click at [356, 65] on button "Analytics" at bounding box center [364, 63] width 30 height 15
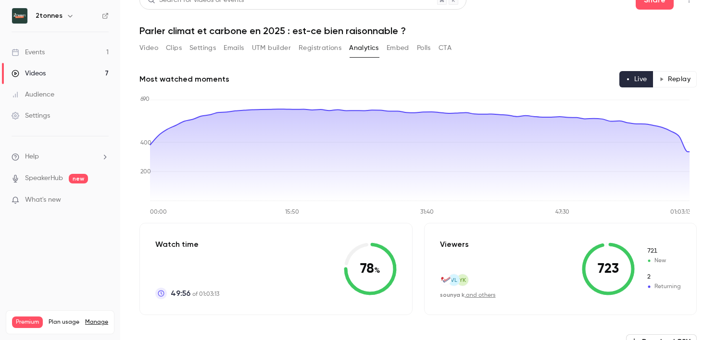
scroll to position [26, 0]
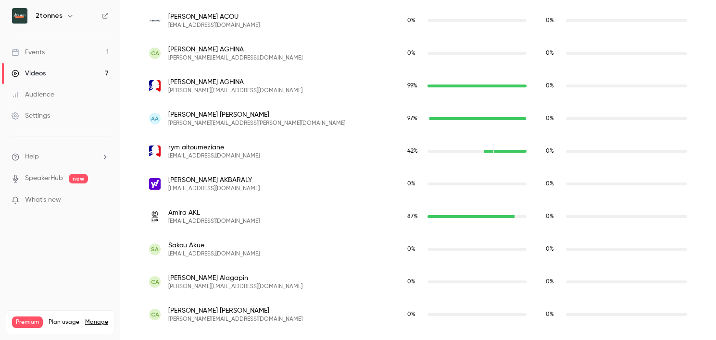
scroll to position [0, 0]
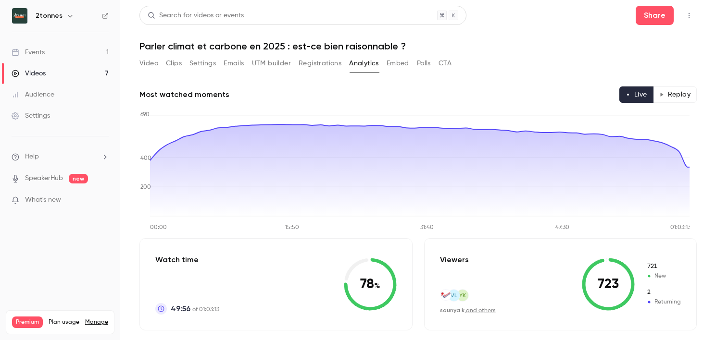
click at [671, 96] on button "Replay" at bounding box center [675, 94] width 44 height 16
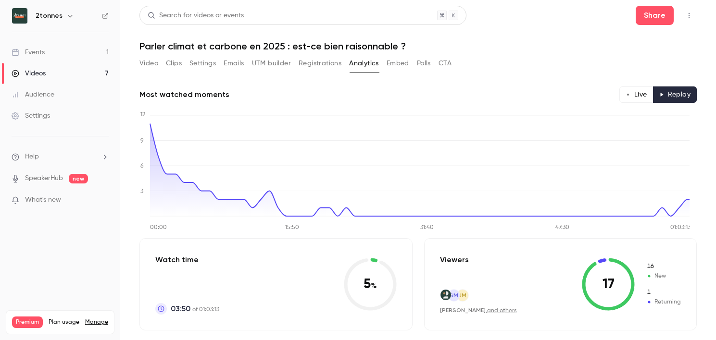
click at [635, 91] on button "Live" at bounding box center [636, 94] width 34 height 16
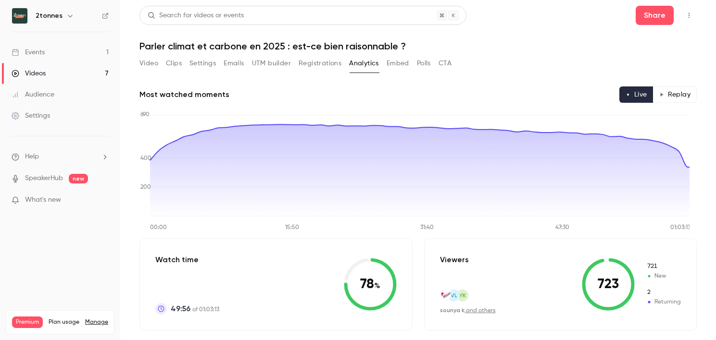
type button "live"
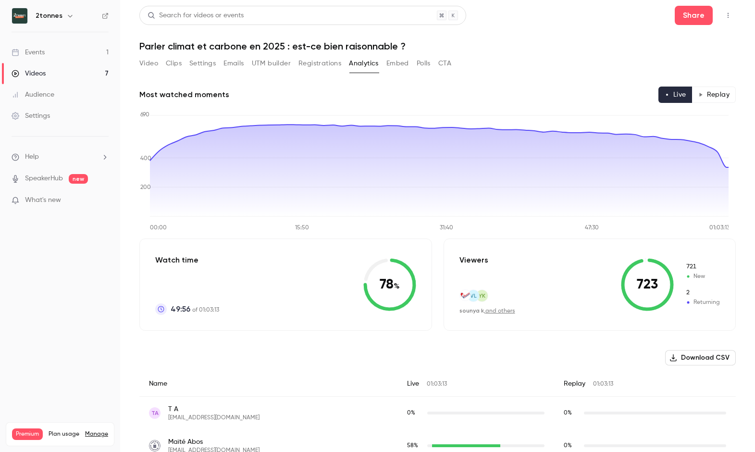
click at [142, 63] on button "Video" at bounding box center [148, 63] width 19 height 15
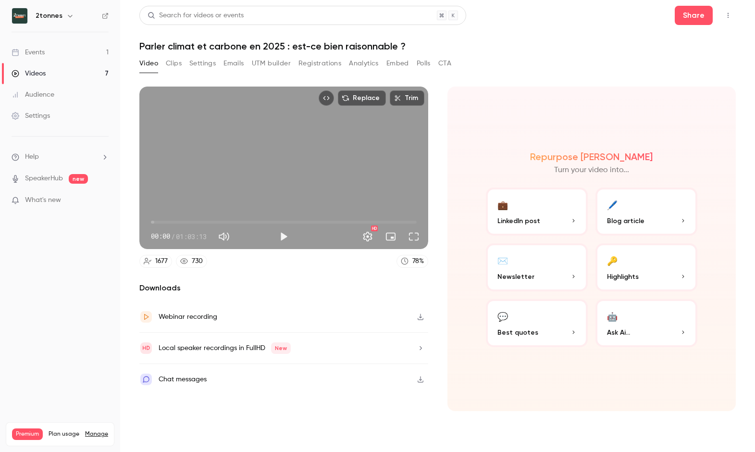
click at [238, 350] on div "Local speaker recordings in FullHD New" at bounding box center [225, 348] width 132 height 12
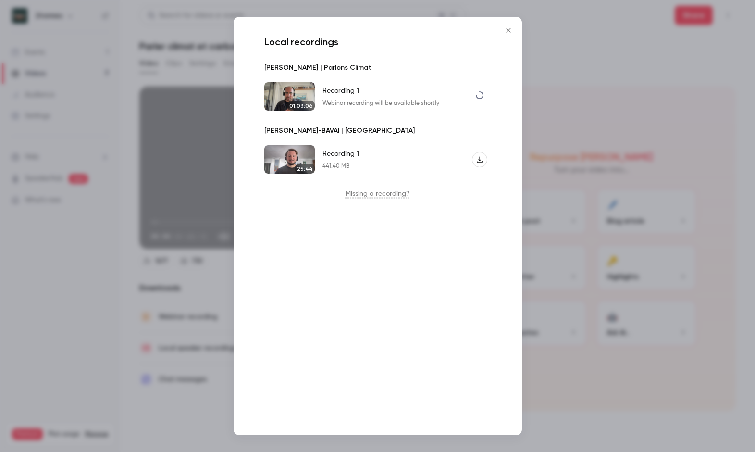
click at [104, 337] on div at bounding box center [377, 226] width 755 height 452
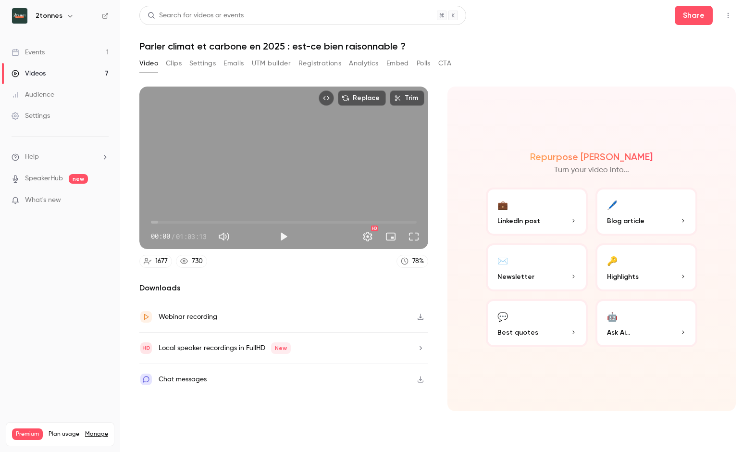
click at [529, 316] on button "💬 Best quotes" at bounding box center [537, 323] width 102 height 48
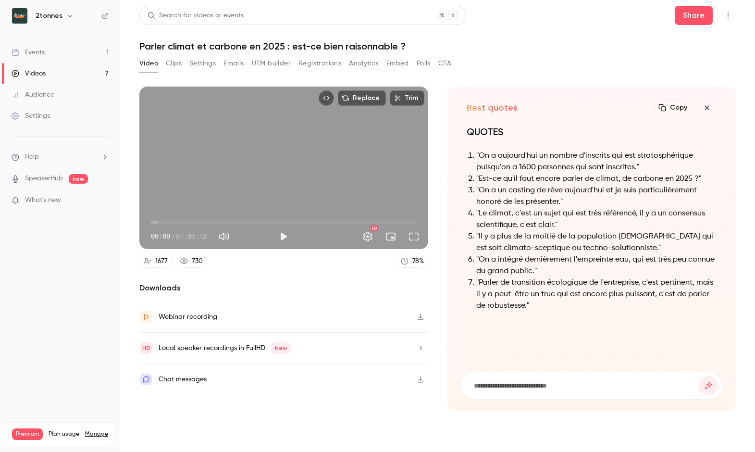
click at [518, 180] on li ""Est-ce qu'il faut encore parler de climat, de carbone en 2025 ?"" at bounding box center [596, 179] width 241 height 12
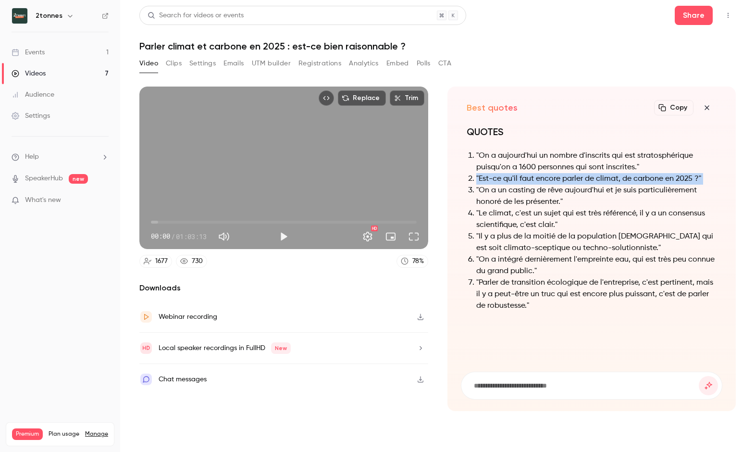
click at [518, 180] on li ""Est-ce qu'il faut encore parler de climat, de carbone en 2025 ?"" at bounding box center [596, 179] width 241 height 12
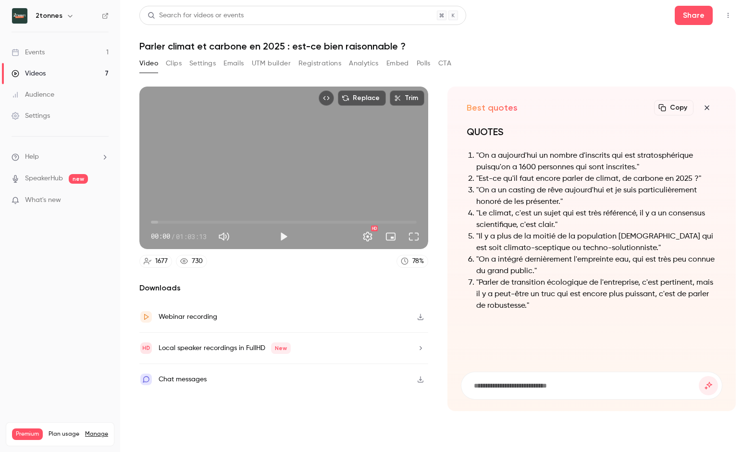
click at [542, 191] on li ""On a un casting de rêve aujourd'hui et je suis particulièrement honoré de les …" at bounding box center [596, 196] width 241 height 23
click at [517, 206] on li ""On a un casting de rêve aujourd'hui et je suis particulièrement honoré de les …" at bounding box center [596, 196] width 241 height 23
click at [515, 221] on li ""Le climat, c'est un sujet qui est très référencé, il y a un consensus scientif…" at bounding box center [596, 219] width 241 height 23
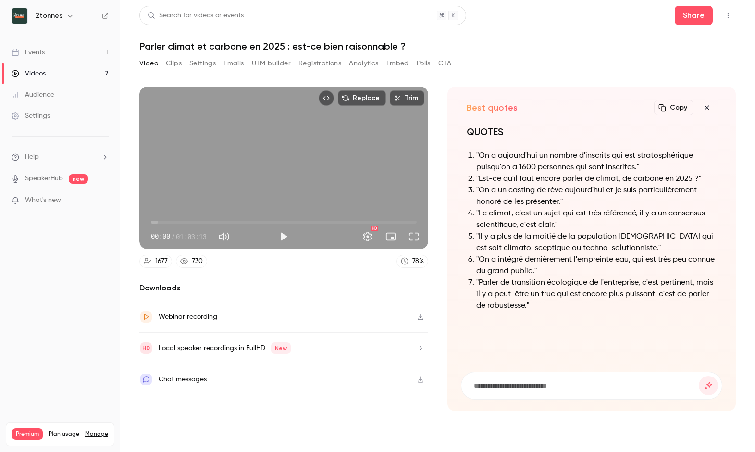
click at [519, 215] on li ""Le climat, c'est un sujet qui est très référencé, il y a un consensus scientif…" at bounding box center [596, 219] width 241 height 23
click at [558, 317] on div "QUOTES "On a aujourd'hui un nombre d'inscrits qui est stratosphérique puisqu'on…" at bounding box center [592, 224] width 250 height 198
click at [699, 384] on button "submit" at bounding box center [708, 385] width 19 height 19
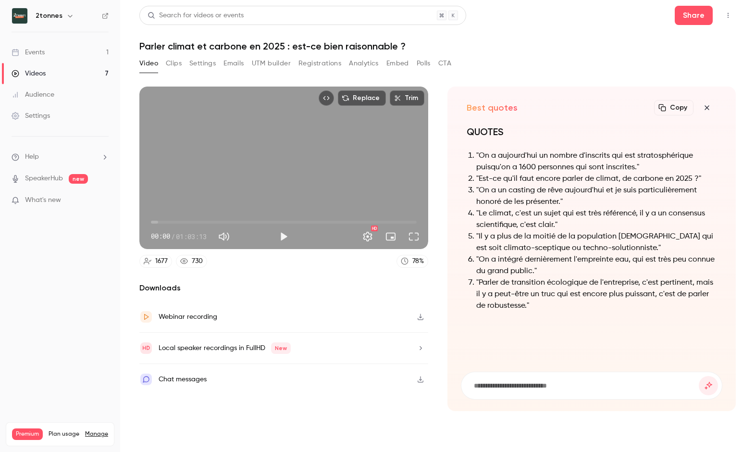
drag, startPoint x: 580, startPoint y: 334, endPoint x: 582, endPoint y: 324, distance: 10.5
click at [582, 330] on div "QUOTES "On a aujourd'hui un nombre d'inscrits qui est stratosphérique puisqu'on…" at bounding box center [592, 242] width 262 height 235
